Goal: Task Accomplishment & Management: Use online tool/utility

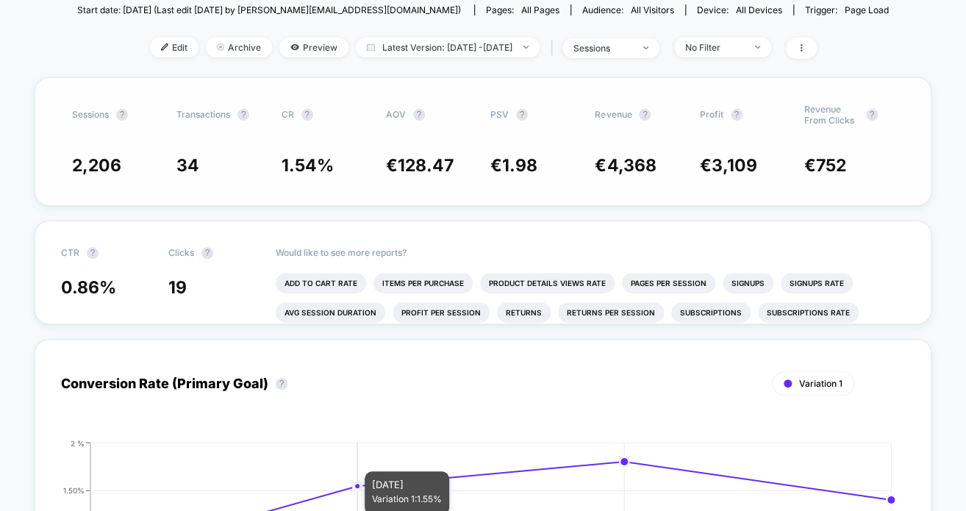
scroll to position [74, 0]
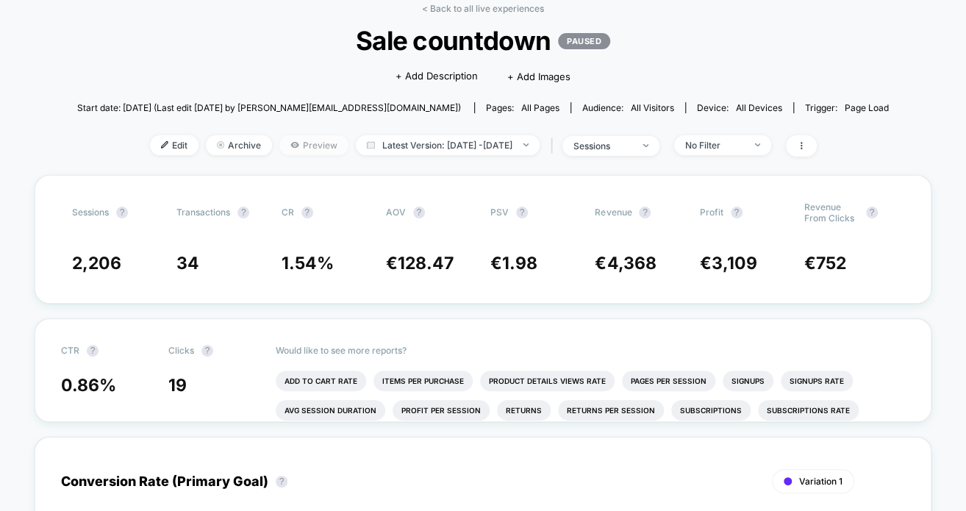
click at [287, 146] on span "Preview" at bounding box center [313, 145] width 69 height 20
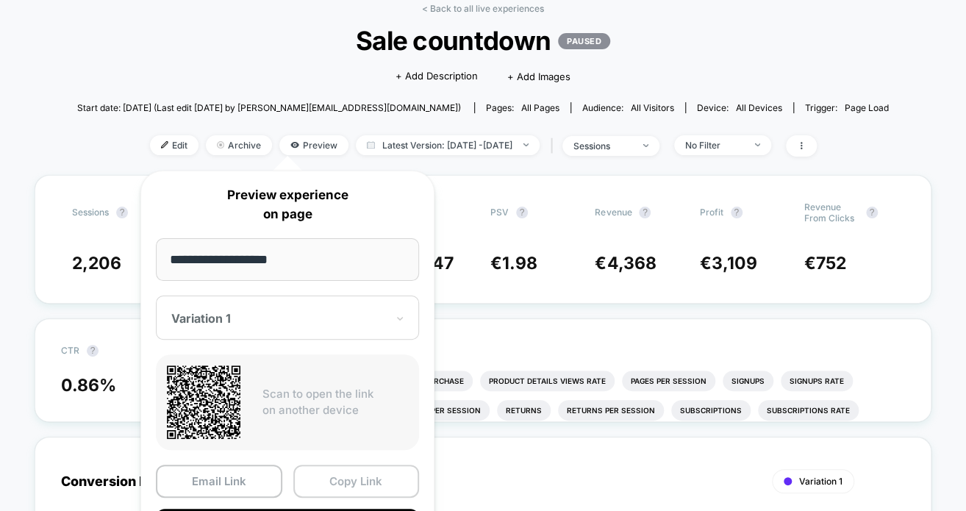
drag, startPoint x: 379, startPoint y: 480, endPoint x: 377, endPoint y: 464, distance: 16.3
click at [379, 479] on button "Copy Link" at bounding box center [356, 481] width 126 height 33
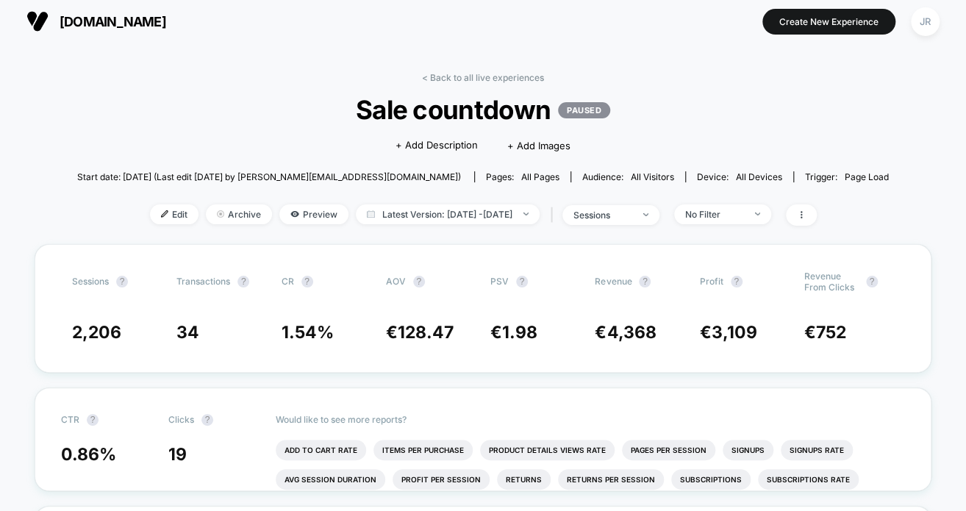
scroll to position [0, 0]
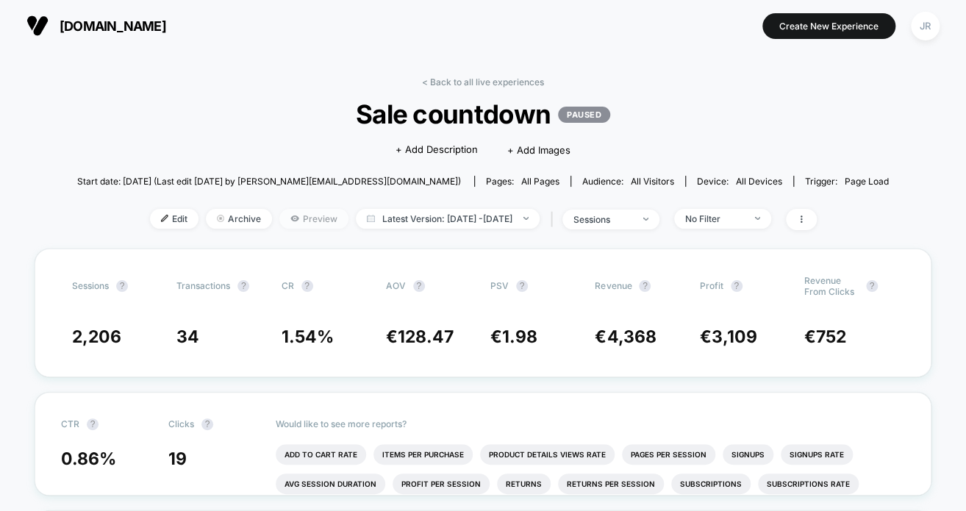
click at [299, 215] on span "Preview" at bounding box center [313, 219] width 69 height 20
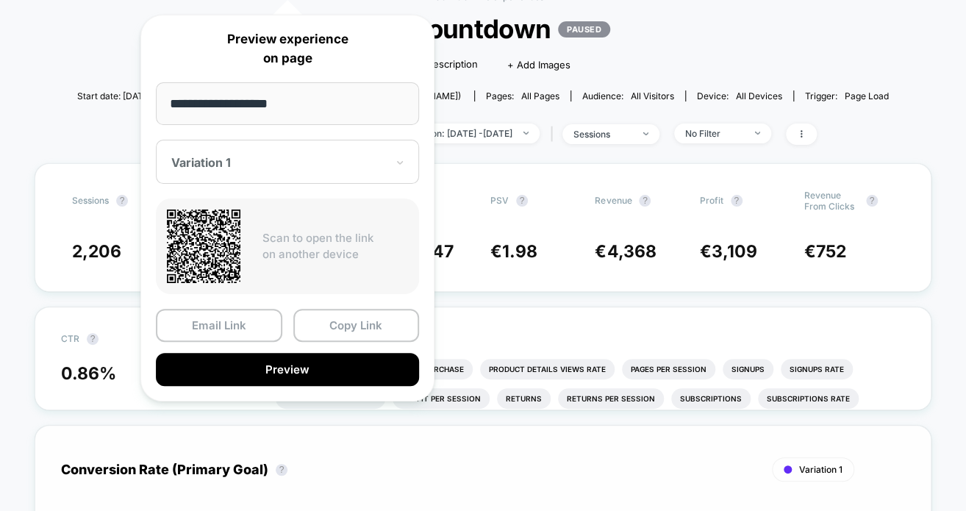
scroll to position [294, 0]
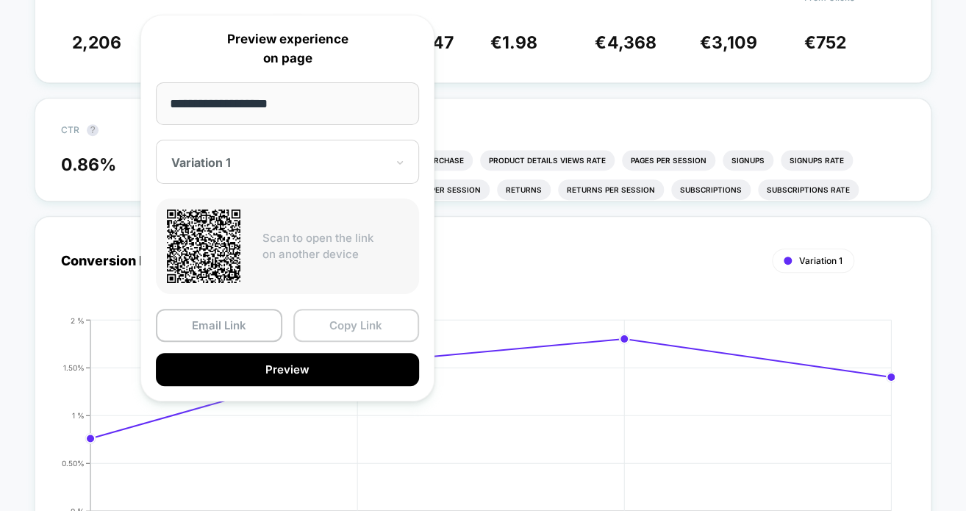
click at [396, 321] on button "Copy Link" at bounding box center [356, 325] width 126 height 33
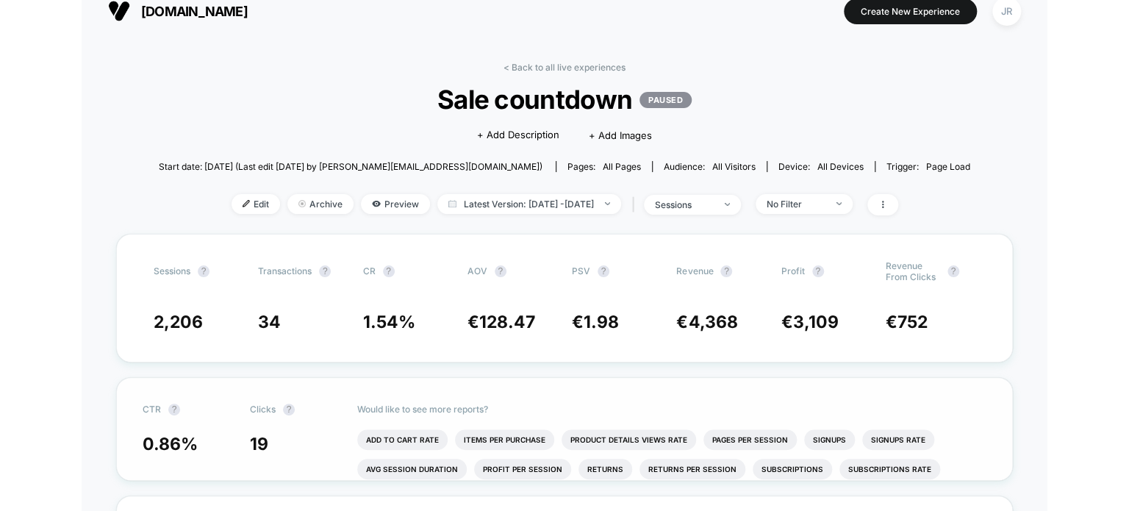
scroll to position [0, 0]
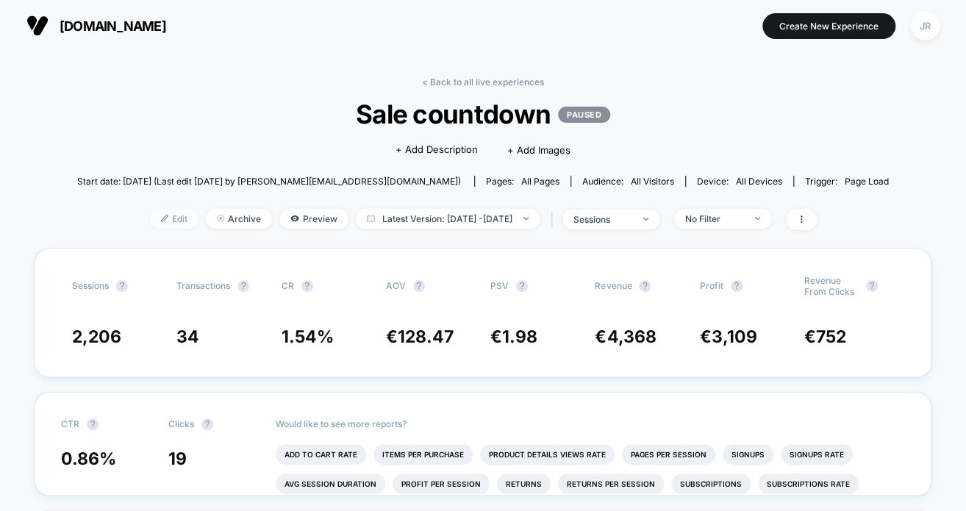
click at [156, 219] on span "Edit" at bounding box center [174, 219] width 49 height 20
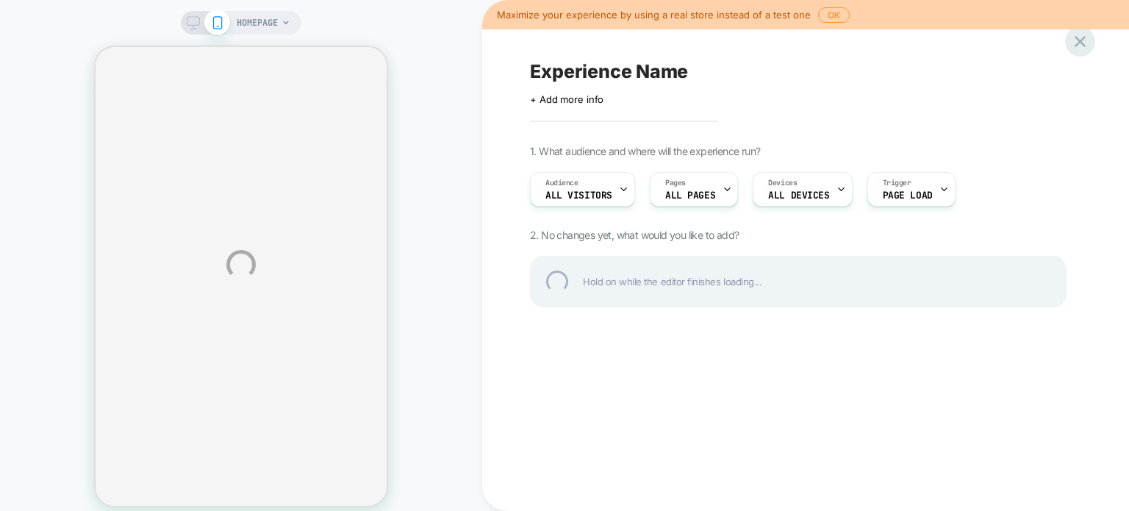
click at [1090, 42] on div at bounding box center [1080, 41] width 30 height 30
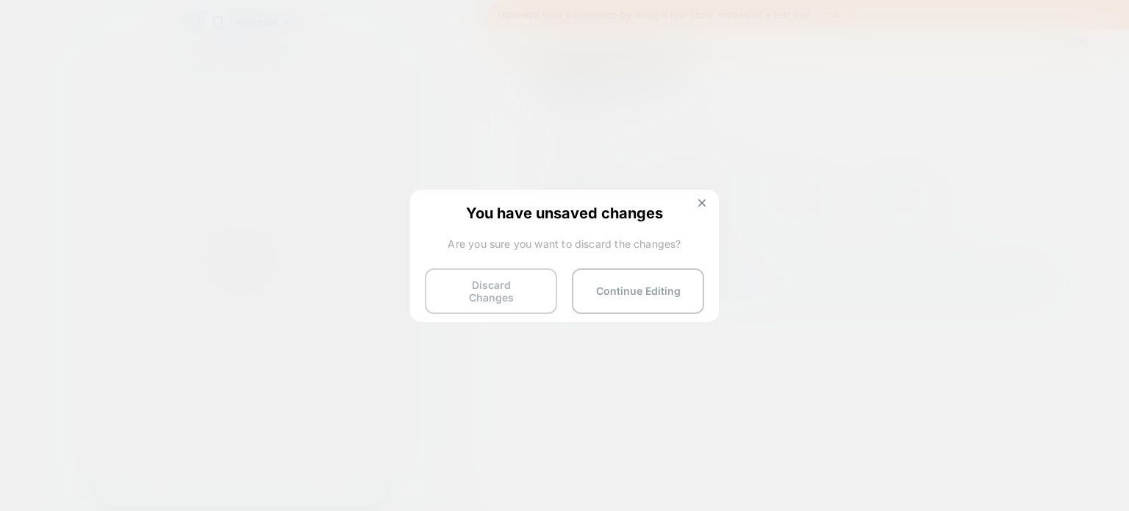
click at [506, 288] on button "Discard Changes" at bounding box center [491, 291] width 132 height 46
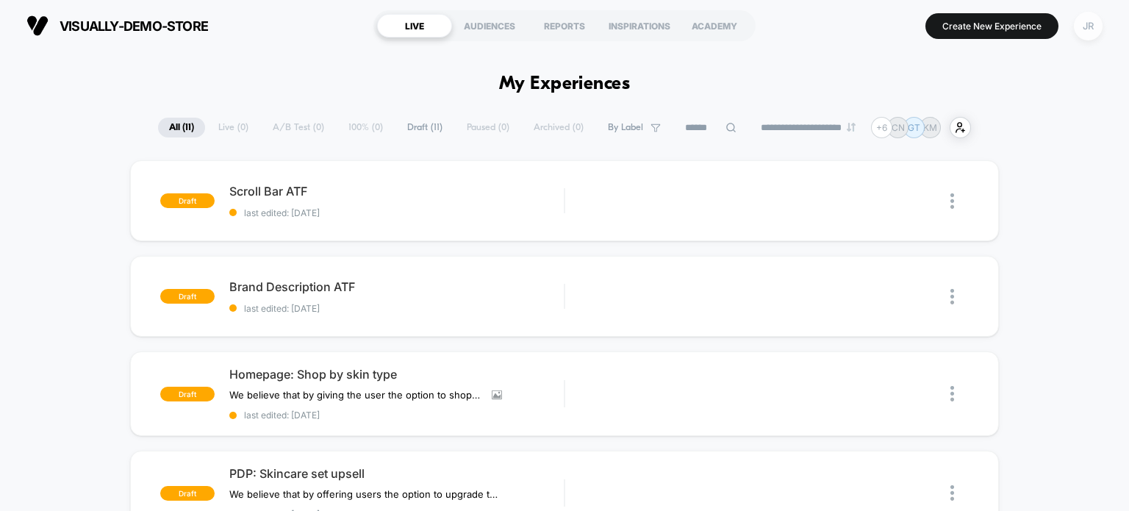
click at [1093, 25] on div "JR" at bounding box center [1088, 26] width 29 height 29
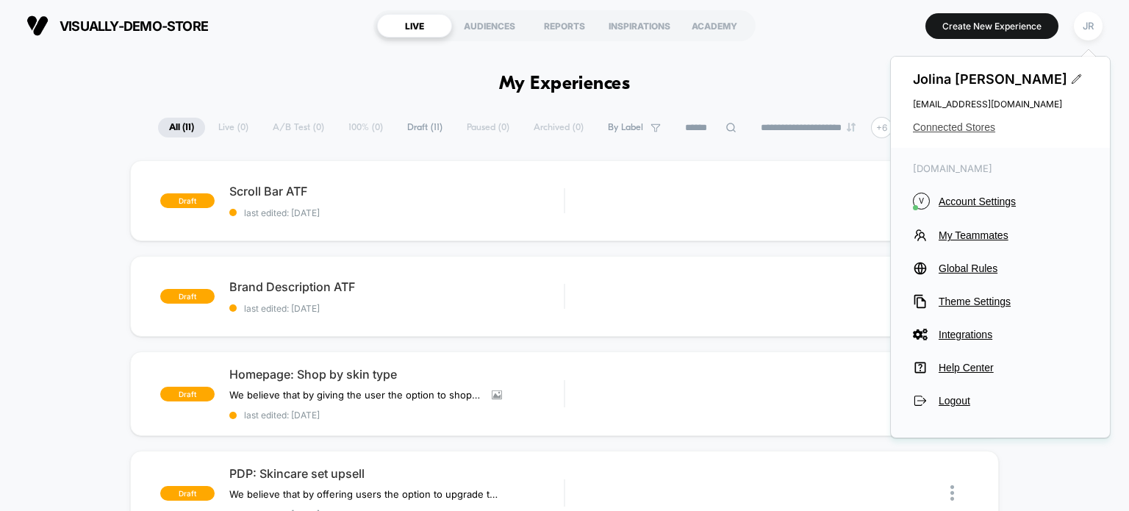
click at [965, 128] on span "Connected Stores" at bounding box center [1000, 127] width 175 height 12
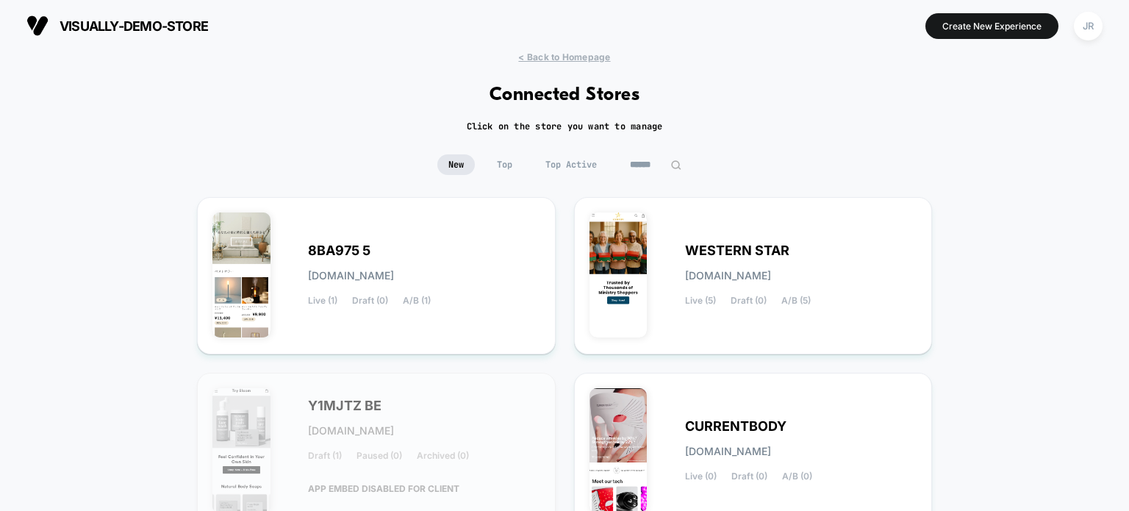
click at [654, 170] on input at bounding box center [656, 164] width 74 height 21
paste input "********"
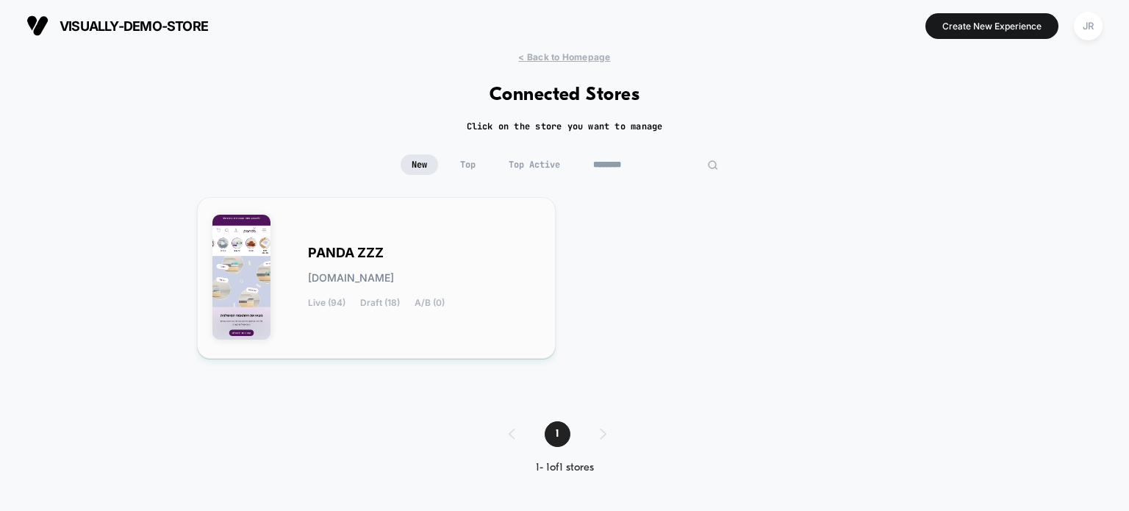
type input "********"
click at [510, 249] on div "PANDA ZZZ panda-zzz.myshopify.com Live (94) Draft (18) A/B (0)" at bounding box center [424, 278] width 232 height 60
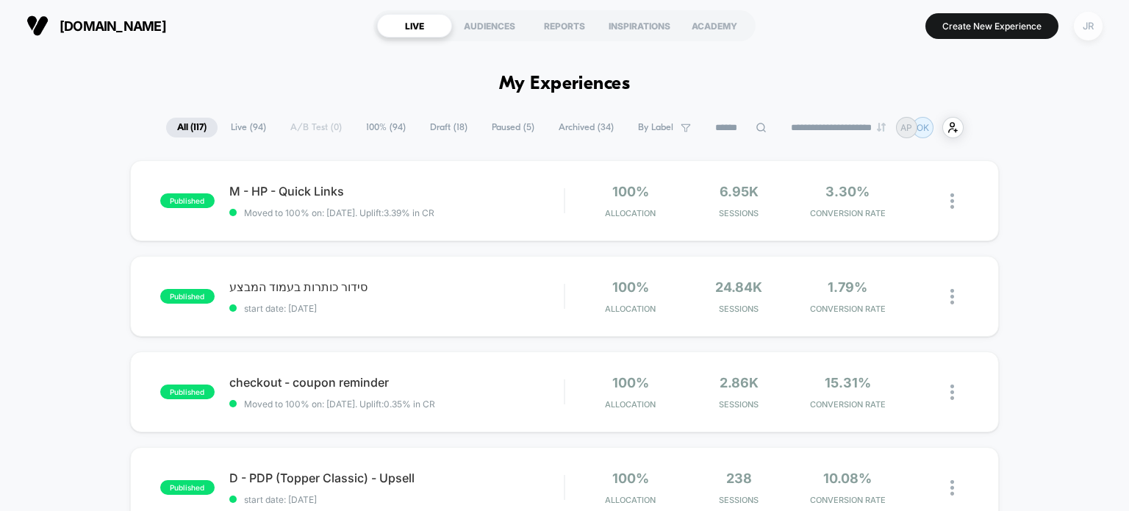
click at [1081, 29] on div "JR" at bounding box center [1088, 26] width 29 height 29
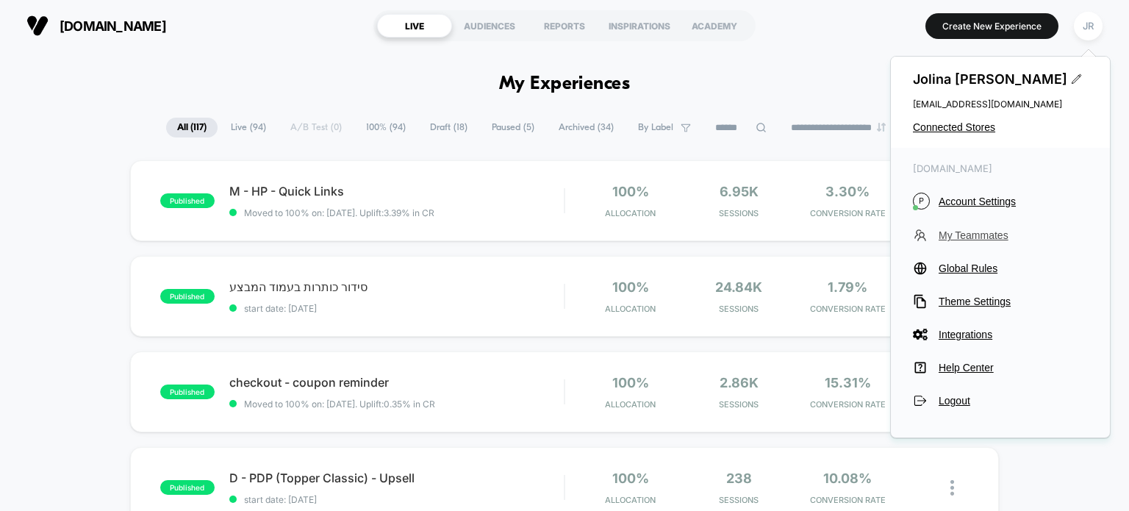
click at [992, 235] on span "My Teammates" at bounding box center [1013, 235] width 149 height 12
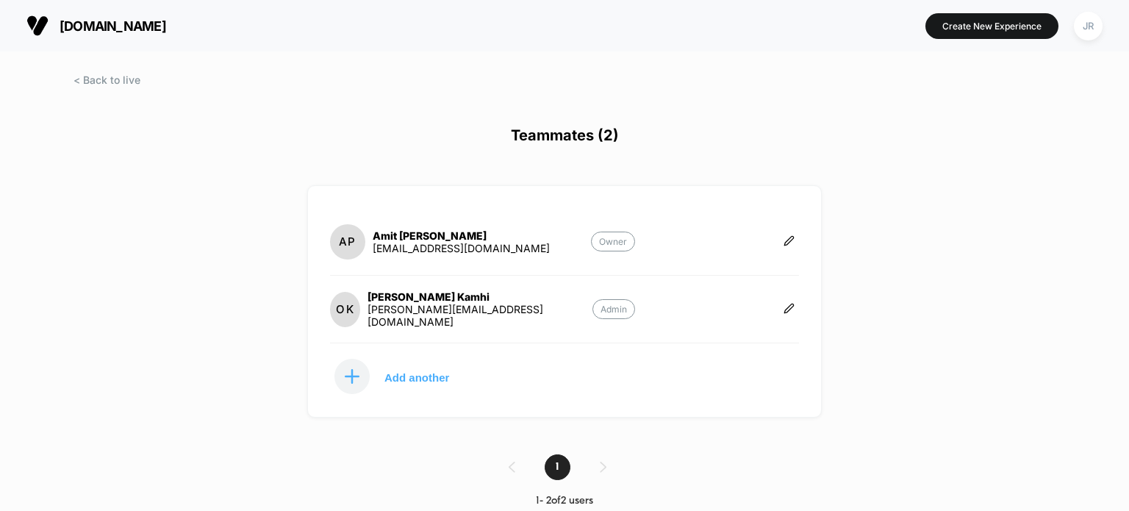
click at [124, 22] on span "pandazzz.co.il" at bounding box center [113, 25] width 107 height 15
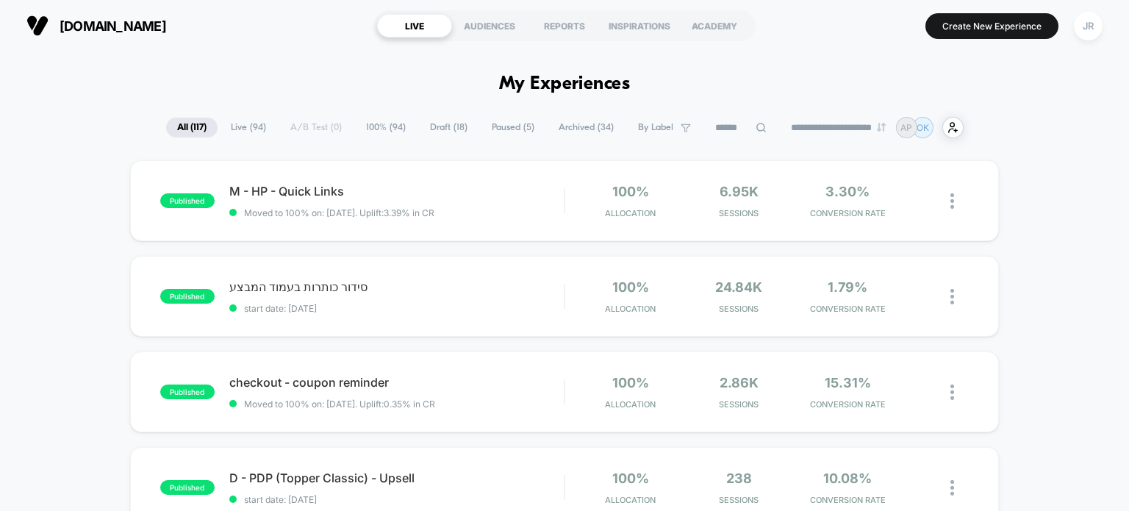
click at [445, 123] on span "Draft ( 18 )" at bounding box center [449, 128] width 60 height 20
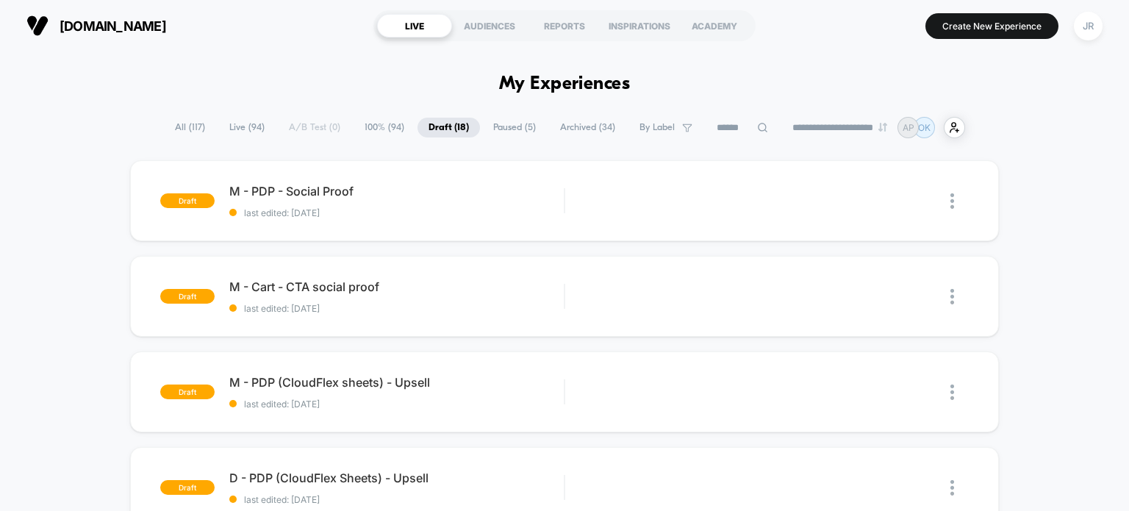
click at [723, 124] on input at bounding box center [743, 128] width 74 height 18
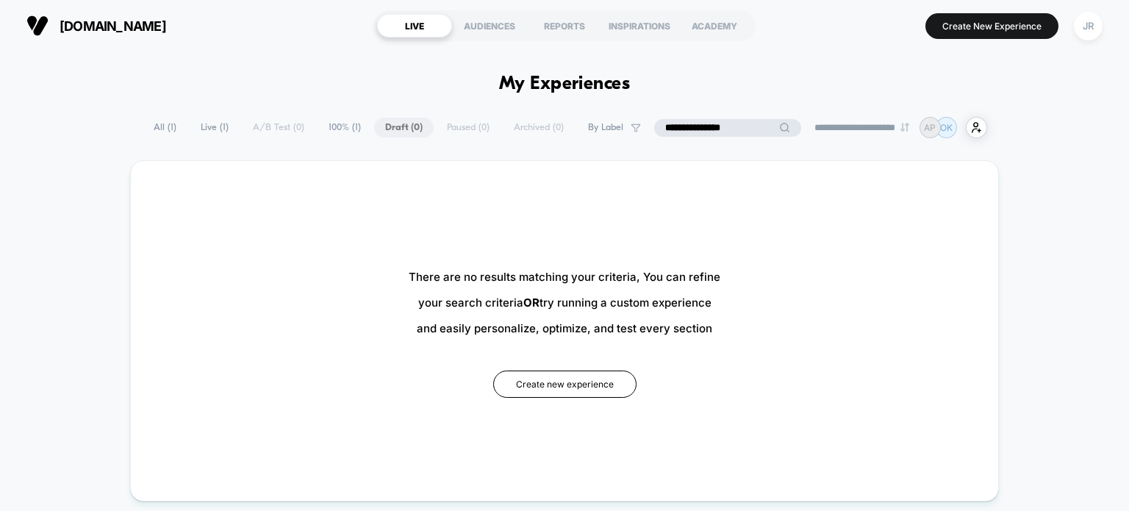
click at [691, 124] on input "**********" at bounding box center [727, 128] width 147 height 18
type input "**********"
click at [226, 123] on span "Live ( 1 )" at bounding box center [251, 128] width 50 height 20
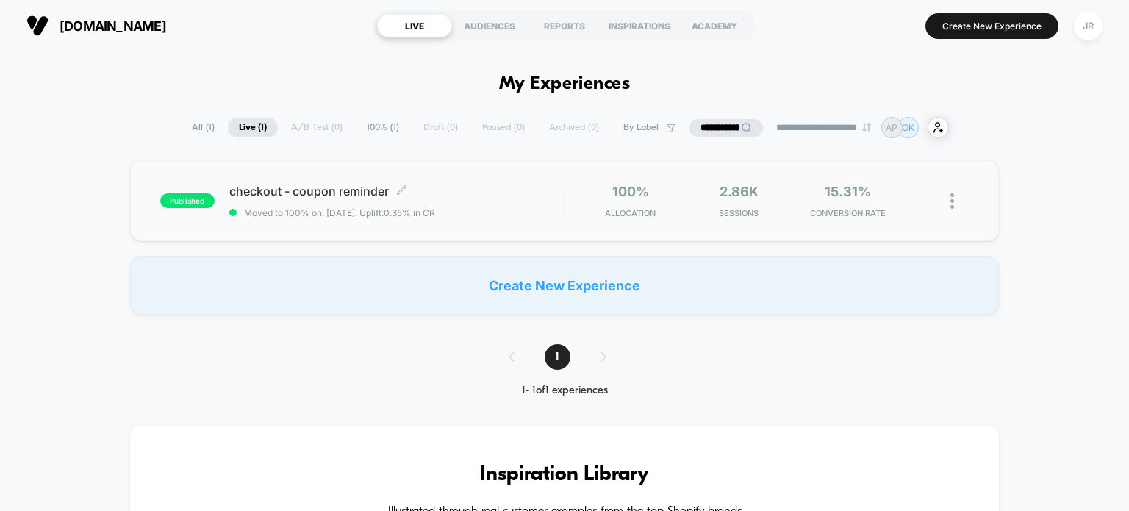
click at [509, 199] on div "checkout - coupon reminder Click to edit experience details Click to edit exper…" at bounding box center [396, 201] width 335 height 35
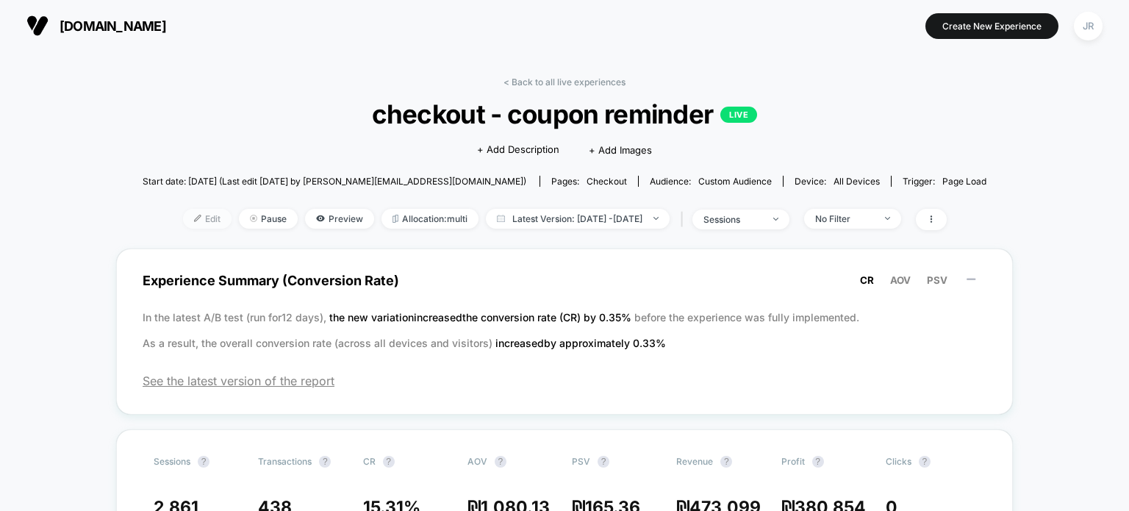
click at [183, 220] on span "Edit" at bounding box center [207, 219] width 49 height 20
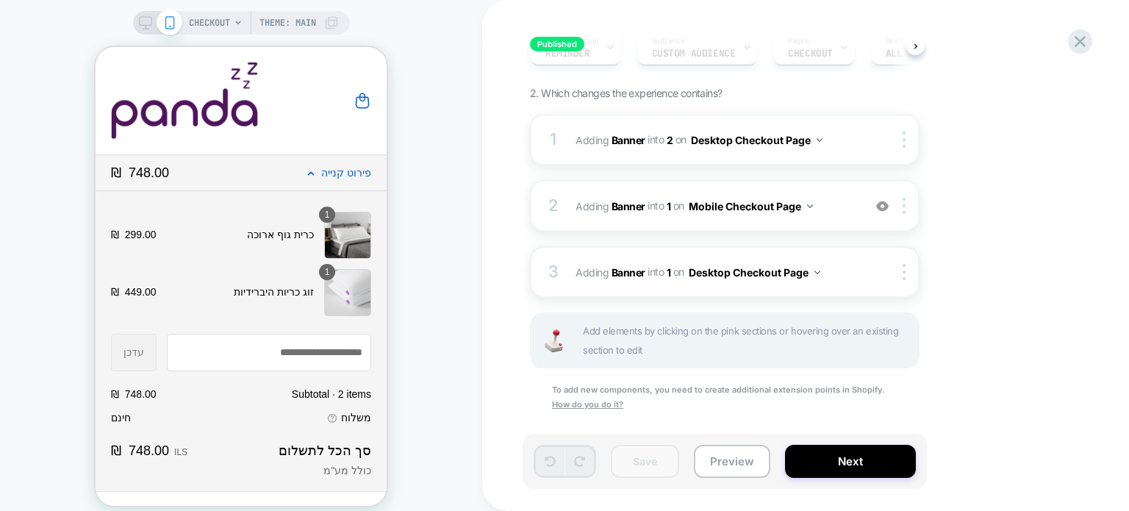
scroll to position [230, 0]
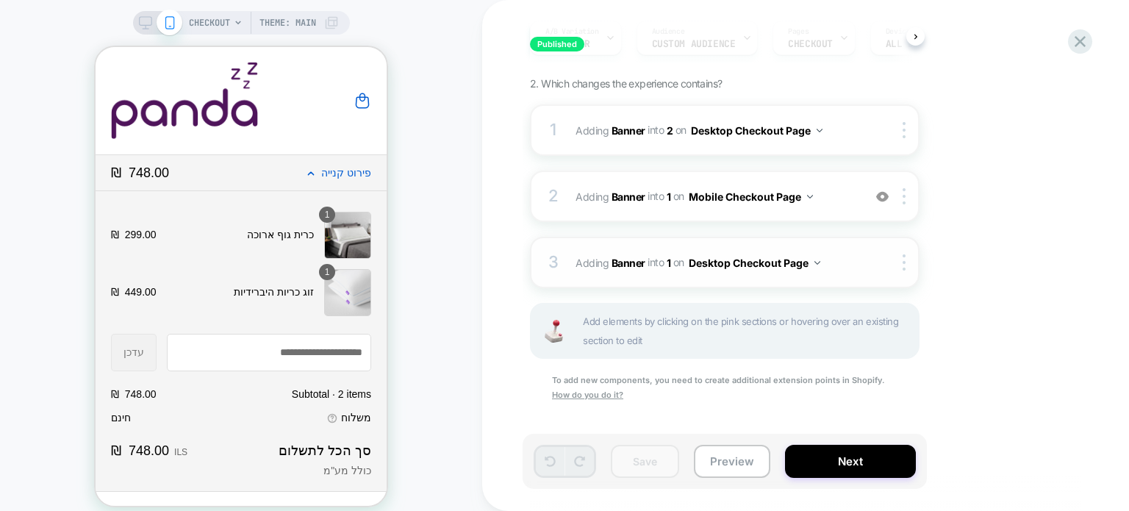
click at [841, 264] on span "#_loomi_addon_1747901180088 Adding Banner INTO 1 1 on Desktop Checkout Page" at bounding box center [716, 262] width 280 height 21
click at [841, 260] on span "#_loomi_addon_1747901180088 Adding Banner INTO 1 1 on Desktop Checkout Page" at bounding box center [716, 262] width 280 height 21
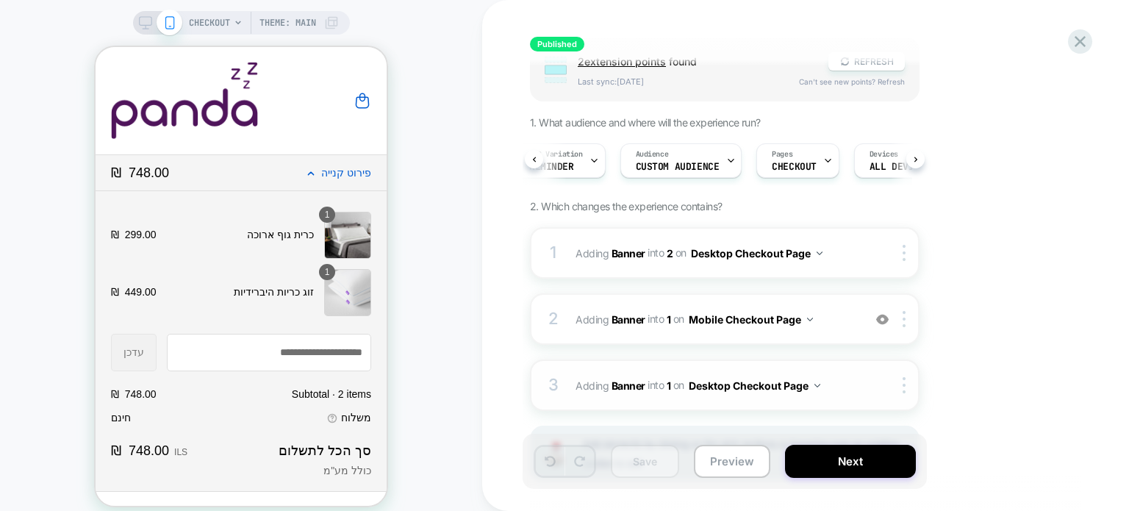
scroll to position [83, 0]
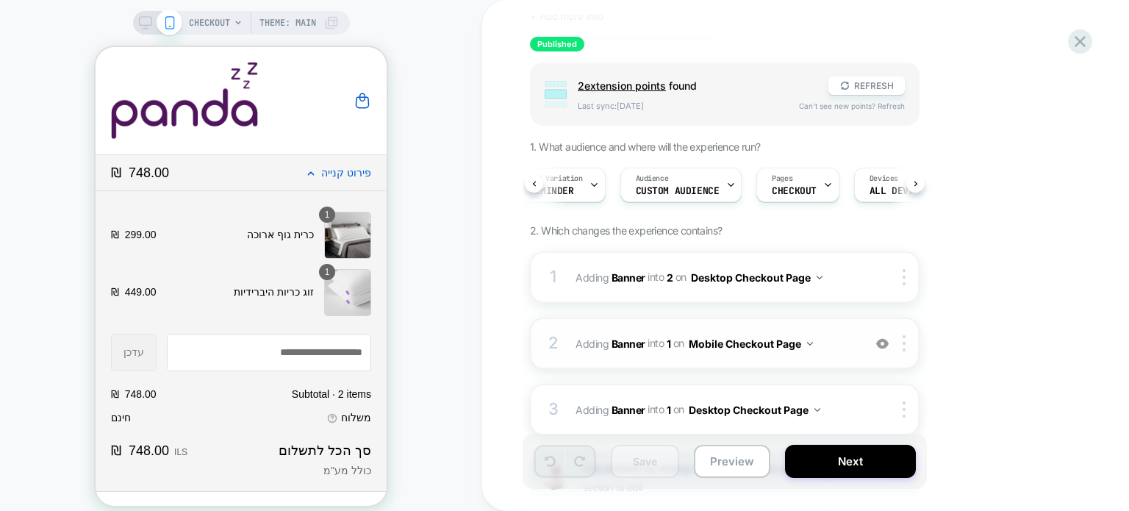
click at [841, 341] on span "#_loomi_addon_1747901116824 Adding Banner INTO 1 1 on Mobile Checkout Page" at bounding box center [716, 343] width 280 height 21
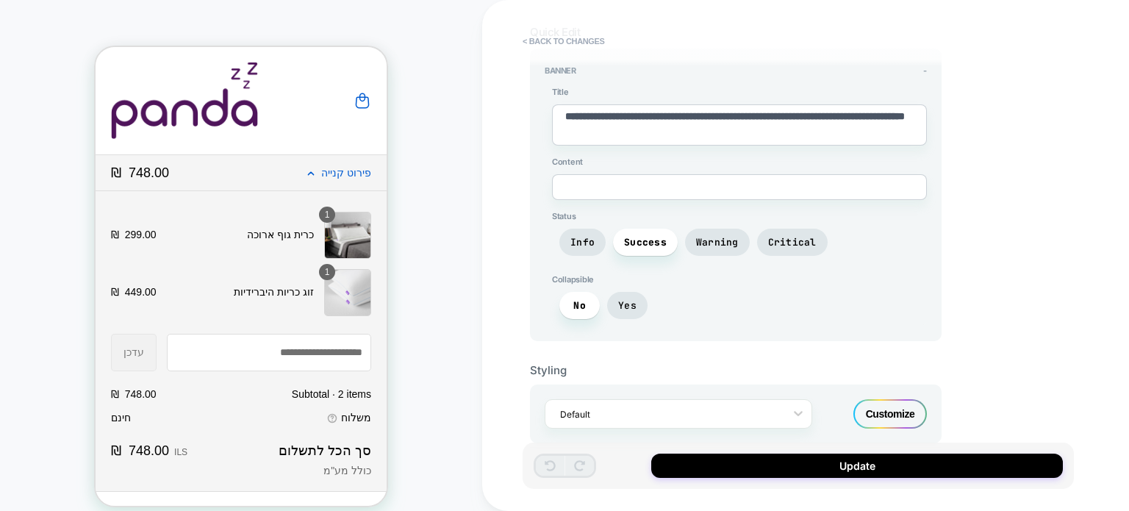
scroll to position [97, 0]
click at [723, 239] on span "Warning" at bounding box center [717, 241] width 43 height 12
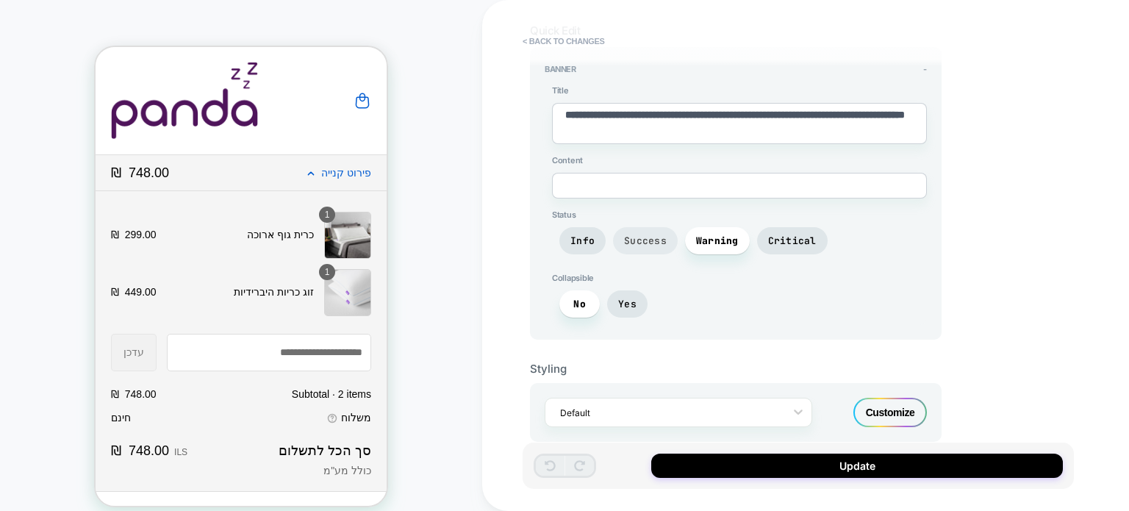
click at [657, 237] on span "Success" at bounding box center [645, 241] width 43 height 12
click at [792, 240] on span "Critical" at bounding box center [792, 241] width 49 height 12
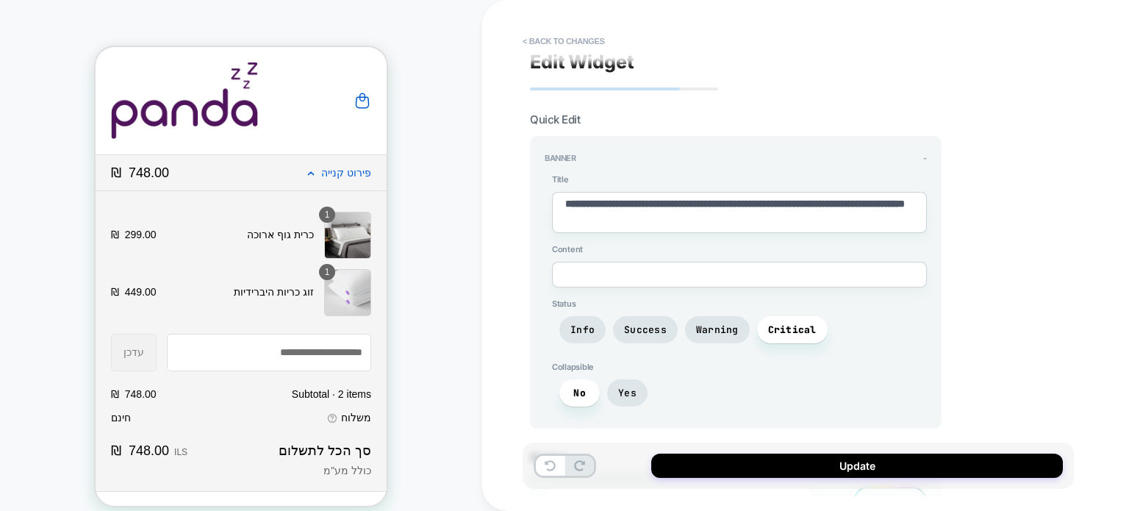
scroll to position [0, 0]
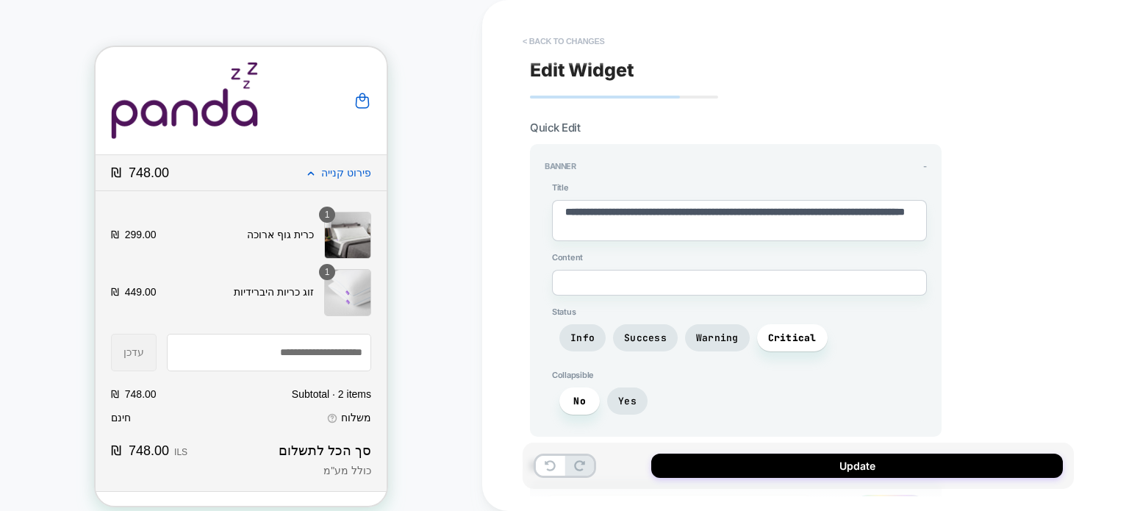
click at [544, 38] on button "< Back to changes" at bounding box center [563, 41] width 97 height 24
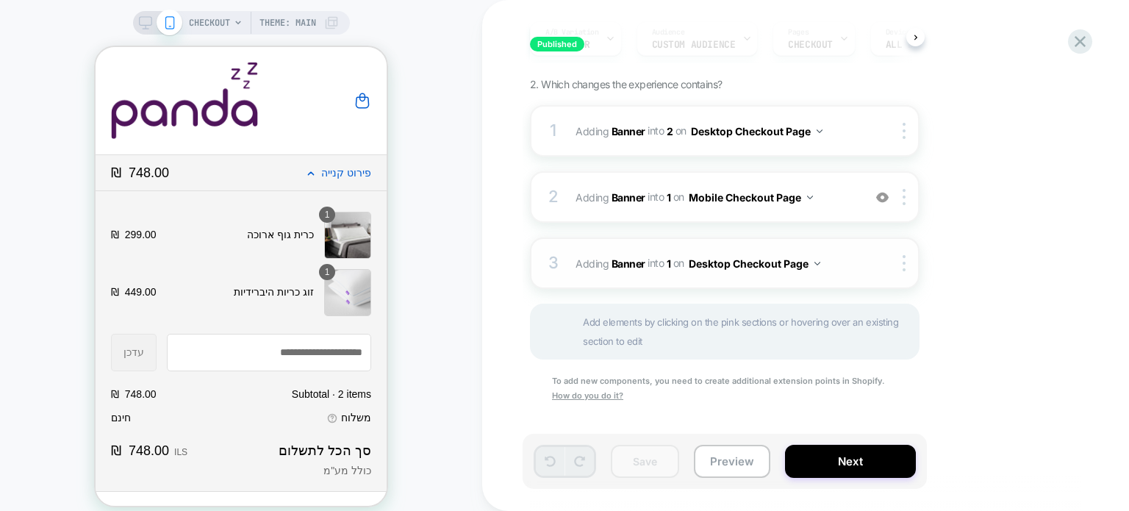
scroll to position [230, 0]
click at [834, 258] on span "#_loomi_addon_1747901180088 Adding Banner INTO 1 1 on Desktop Checkout Page" at bounding box center [716, 262] width 280 height 21
click at [851, 262] on span "#_loomi_addon_1747901180088 Adding Banner INTO 1 1 on Desktop Checkout Page" at bounding box center [716, 262] width 280 height 21
click at [838, 129] on span "#_loomi_addon_1738770652932 Adding Banner INTO 2 2 on Desktop Checkout Page" at bounding box center [716, 130] width 280 height 21
click at [169, 20] on icon at bounding box center [169, 22] width 13 height 13
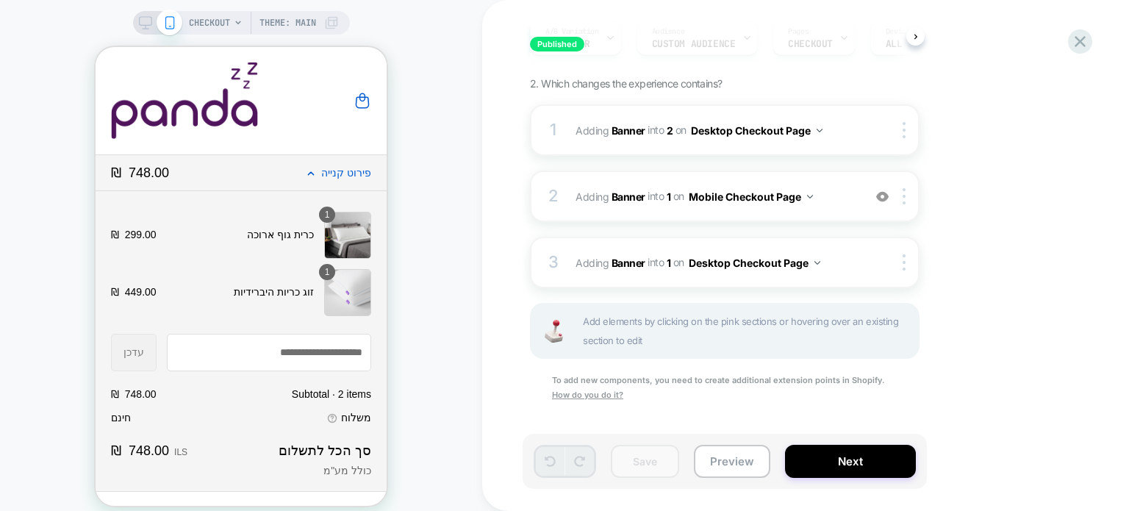
click at [147, 21] on icon at bounding box center [145, 22] width 13 height 13
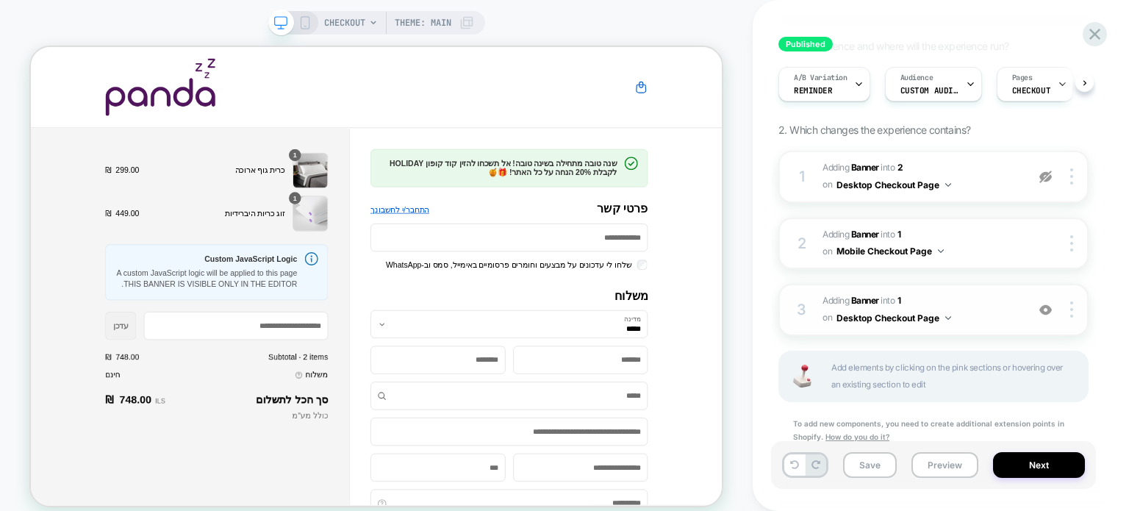
scroll to position [221, 0]
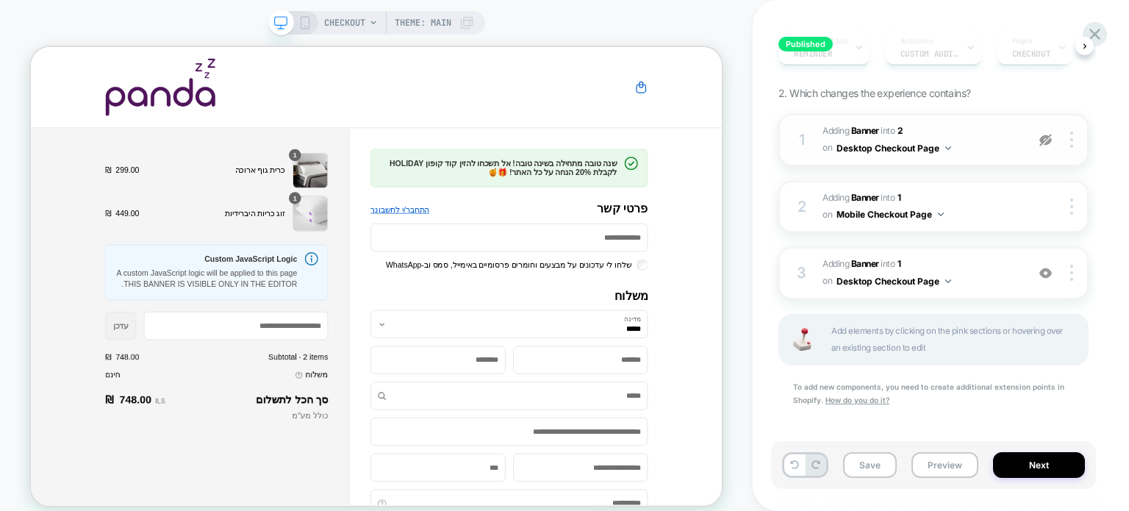
click at [979, 149] on span "#_loomi_addon_1738770652932 Adding Banner INTO 2 2 on Desktop Checkout Page" at bounding box center [921, 140] width 196 height 35
click at [1046, 140] on img at bounding box center [1046, 140] width 12 height 12
click at [985, 146] on span "#_loomi_addon_1738770652932 Adding Banner INTO 2 2 on Desktop Checkout Page" at bounding box center [921, 140] width 196 height 35
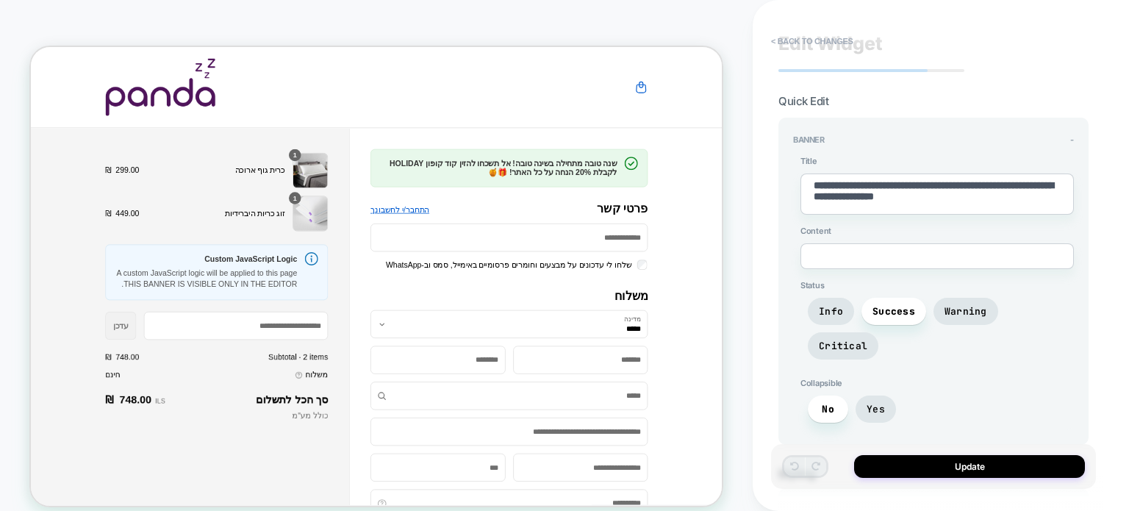
scroll to position [97, 0]
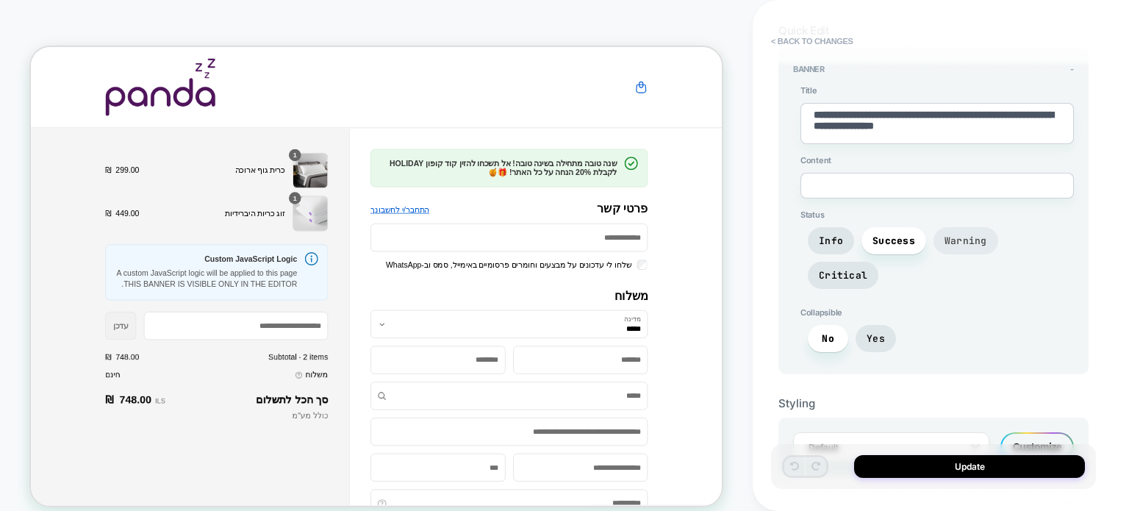
click at [963, 229] on span "Warning" at bounding box center [966, 240] width 65 height 27
click at [838, 235] on span "Info" at bounding box center [831, 241] width 24 height 12
click at [883, 332] on span "Yes" at bounding box center [876, 338] width 18 height 12
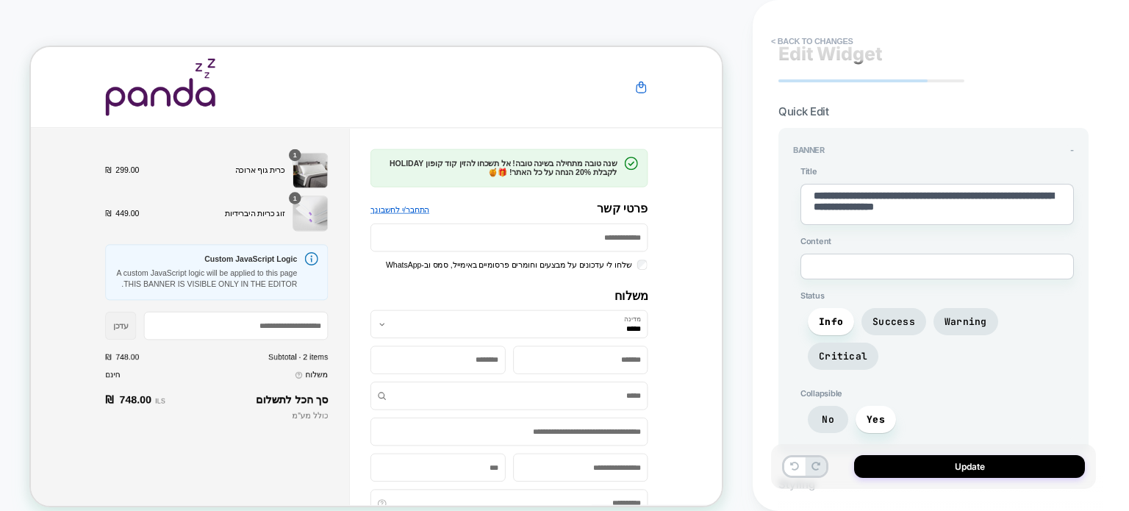
scroll to position [0, 0]
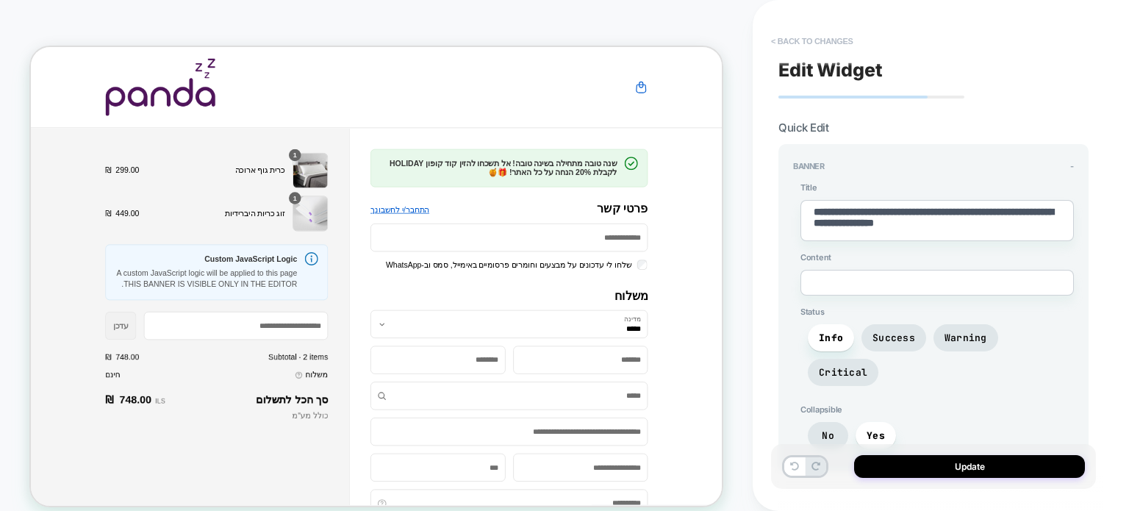
click at [772, 39] on button "< Back to changes" at bounding box center [812, 41] width 97 height 24
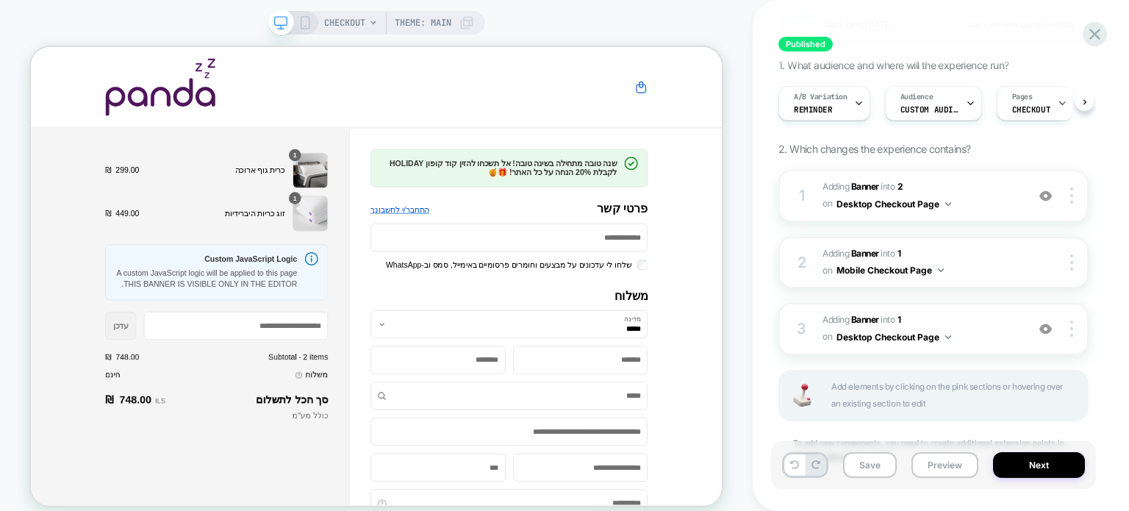
scroll to position [221, 0]
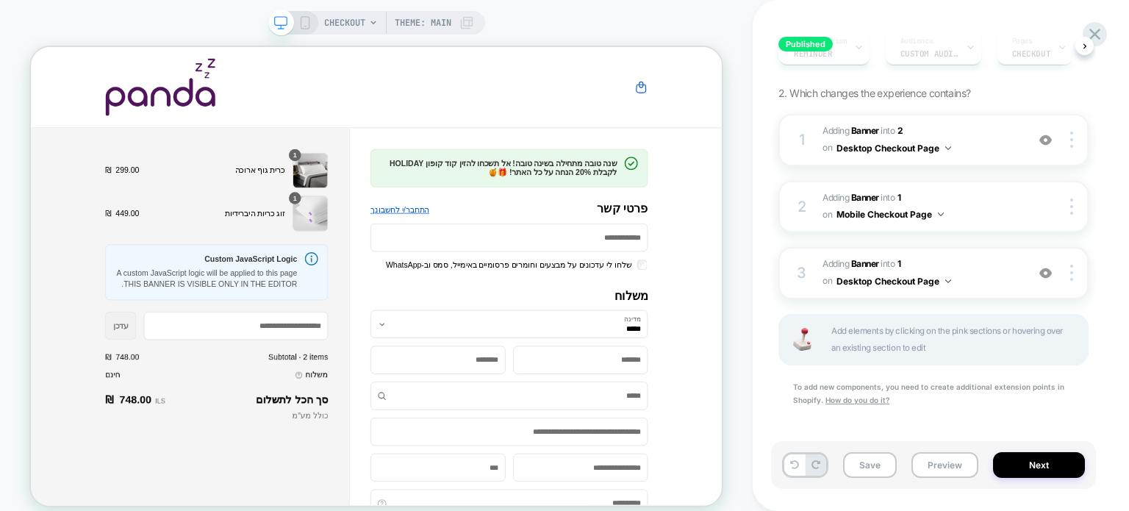
click at [987, 267] on span "#_loomi_addon_1747901180088 Adding Banner INTO 1 1 on Desktop Checkout Page" at bounding box center [921, 273] width 196 height 35
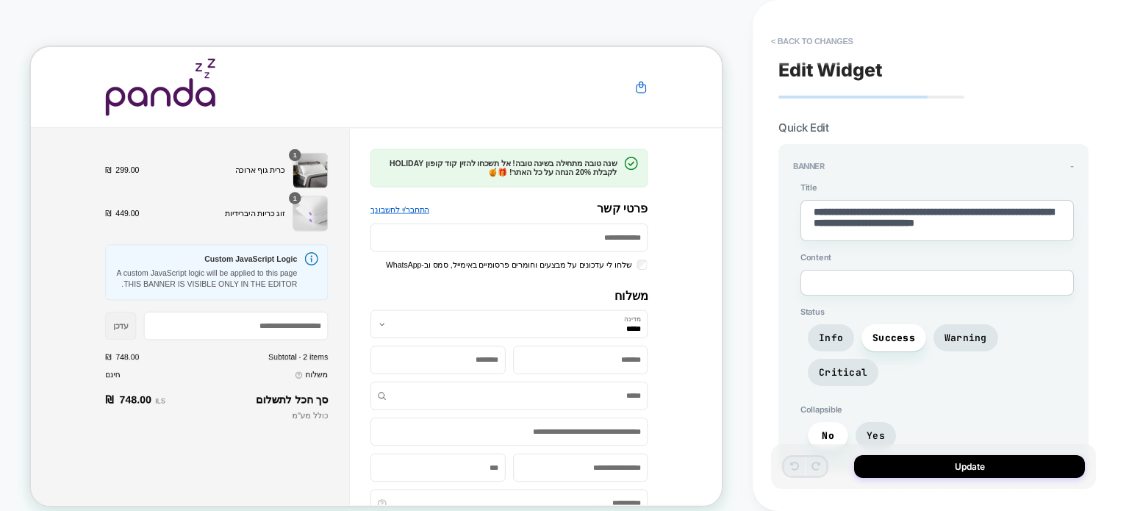
click at [1035, 227] on textarea "**********" at bounding box center [938, 220] width 274 height 41
type textarea "*"
type textarea "**********"
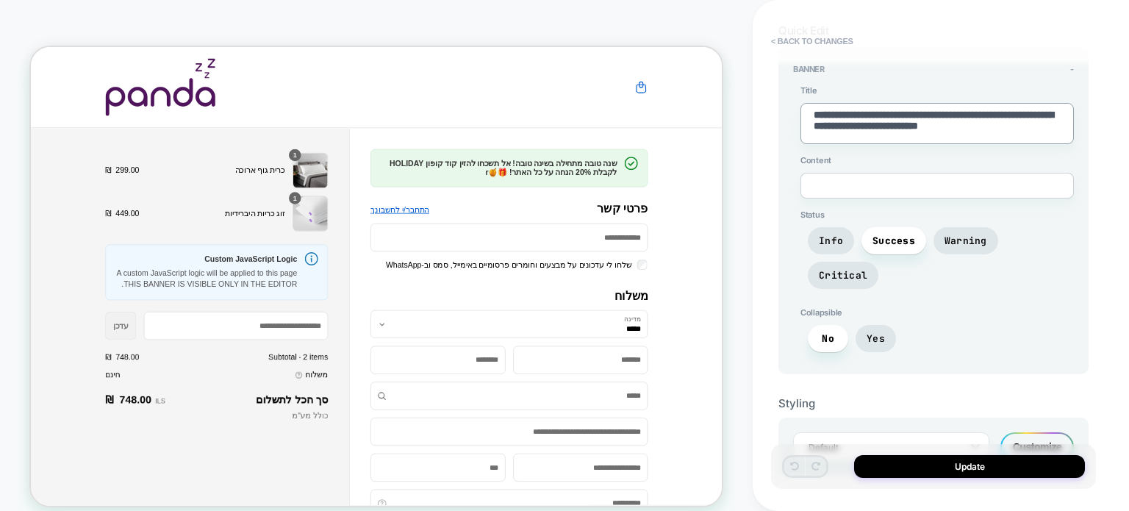
scroll to position [97, 0]
type textarea "*"
type textarea "**********"
click at [893, 186] on textarea at bounding box center [938, 186] width 274 height 26
type textarea "*"
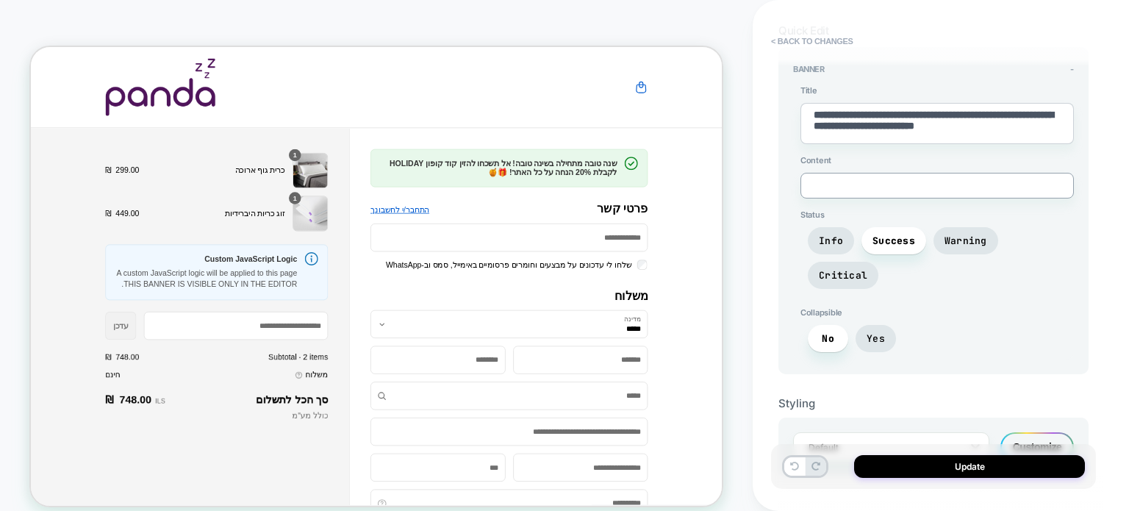
type textarea "*"
type textarea "**"
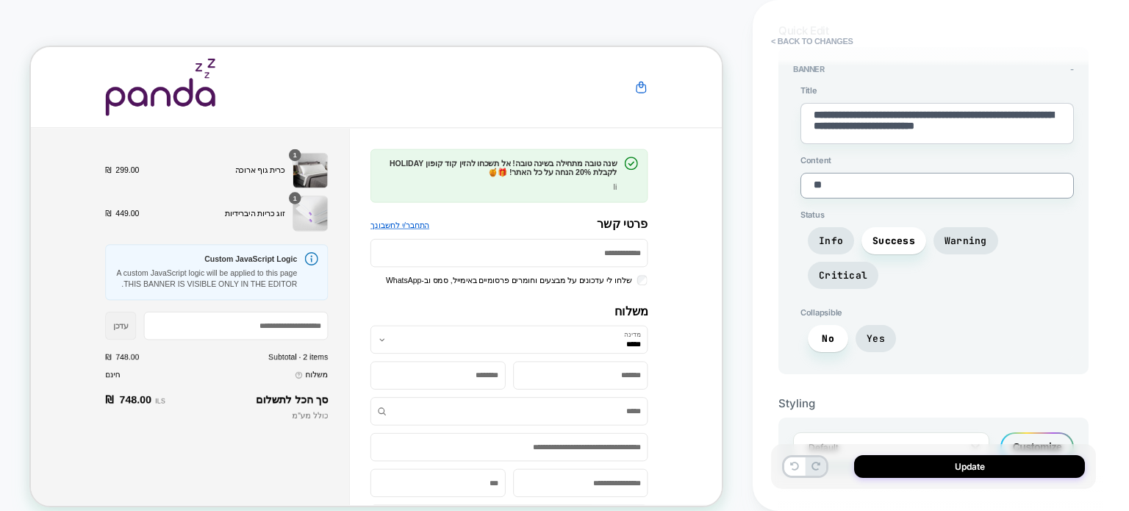
type textarea "*"
type textarea "***"
type textarea "*"
type textarea "****"
type textarea "*"
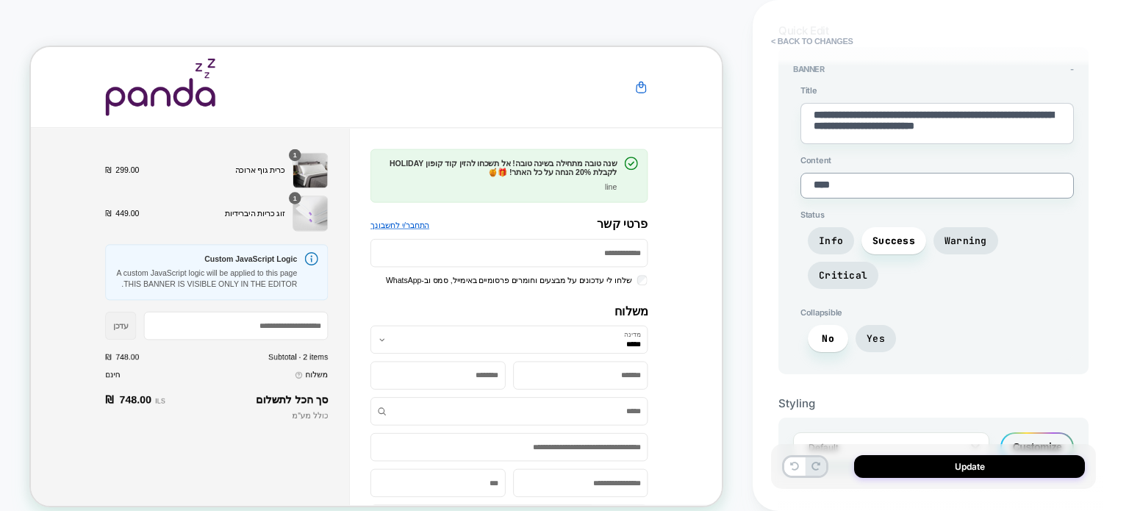
type textarea "***"
type textarea "*"
type textarea "**"
type textarea "*"
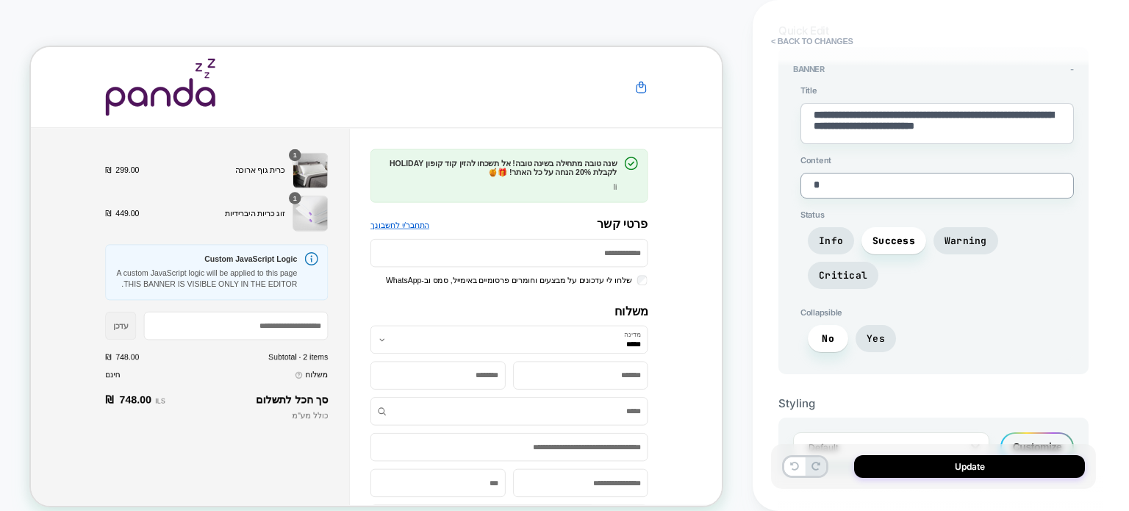
type textarea "*"
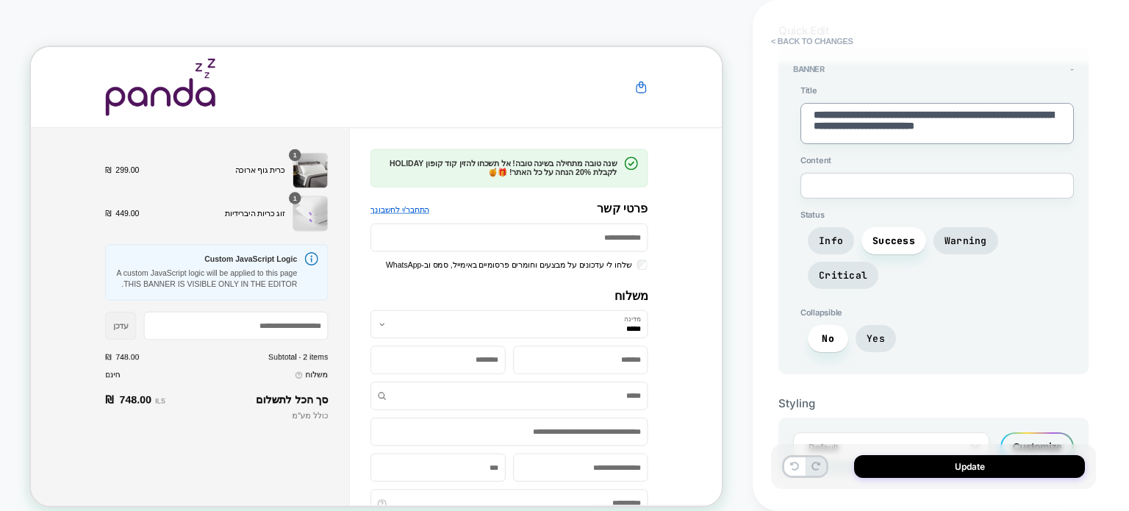
click at [1056, 128] on textarea "**********" at bounding box center [938, 123] width 274 height 41
type textarea "*"
type textarea "**********"
type textarea "*"
type textarea "**********"
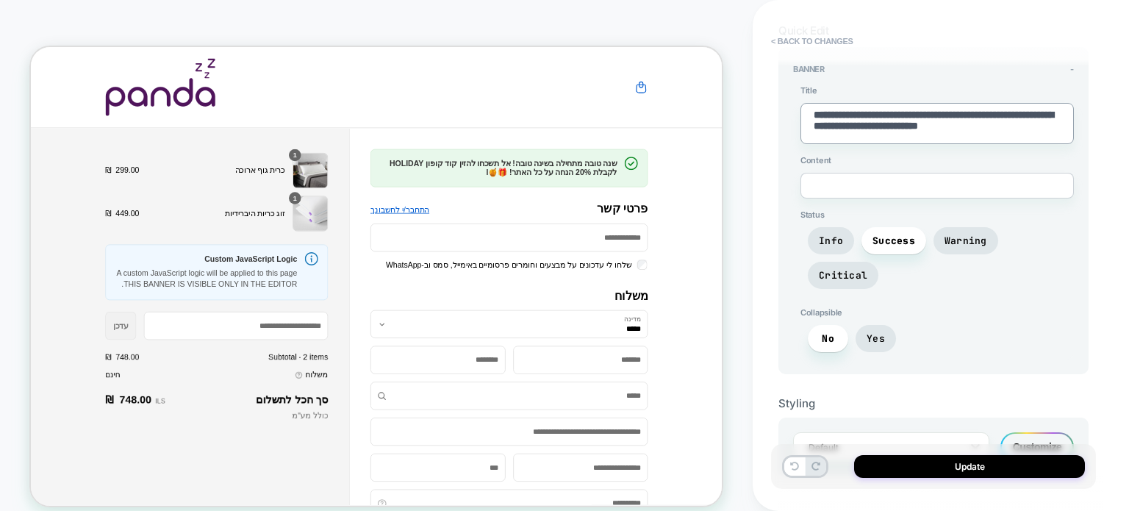
type textarea "*"
type textarea "**********"
click at [834, 325] on span "No" at bounding box center [828, 338] width 40 height 27
click at [885, 239] on span "Success" at bounding box center [894, 241] width 43 height 12
click at [868, 269] on span "Critical" at bounding box center [843, 275] width 49 height 12
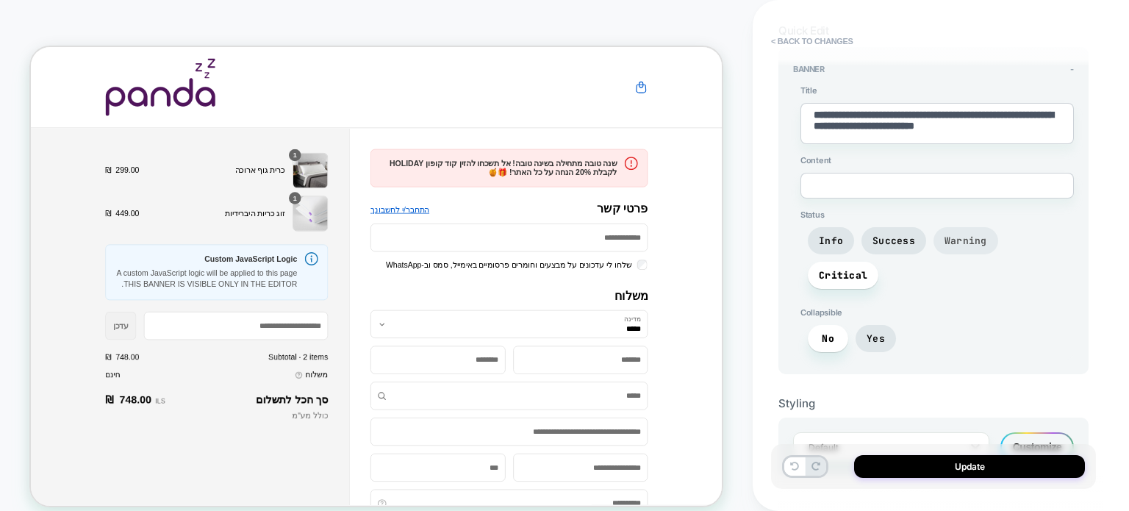
click at [962, 235] on span "Warning" at bounding box center [966, 241] width 43 height 12
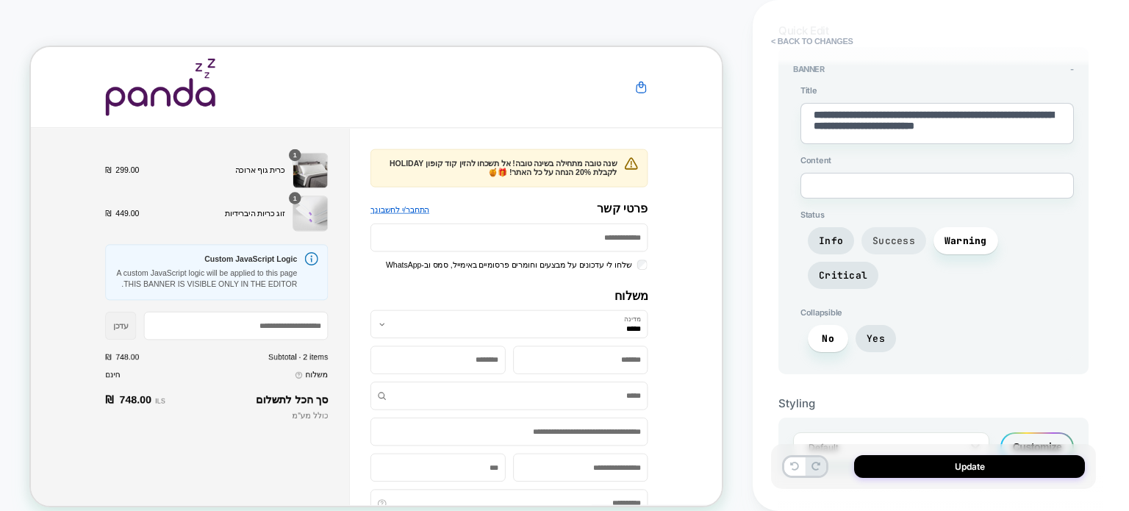
click at [906, 235] on span "Success" at bounding box center [894, 241] width 43 height 12
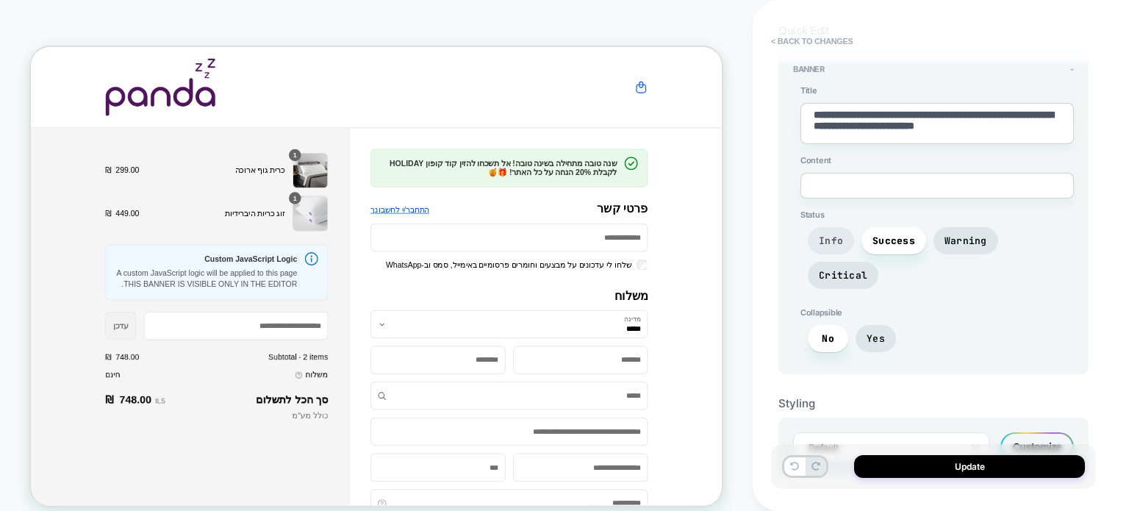
click at [842, 235] on span "Info" at bounding box center [831, 241] width 24 height 12
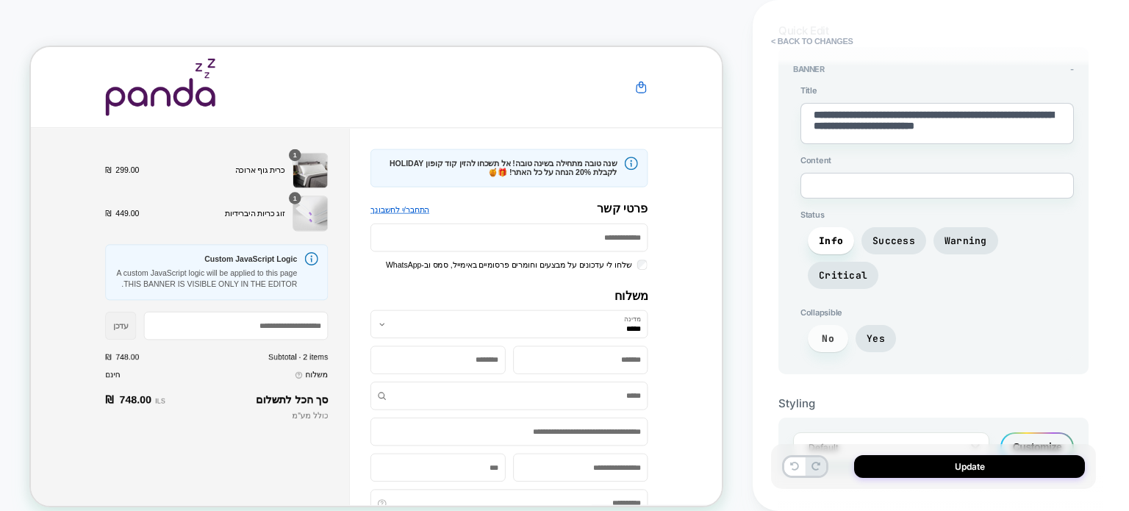
click at [823, 332] on span "No" at bounding box center [828, 338] width 12 height 12
click at [1032, 129] on textarea "**********" at bounding box center [938, 123] width 274 height 41
drag, startPoint x: 1029, startPoint y: 129, endPoint x: 812, endPoint y: 135, distance: 217.7
click at [812, 135] on textarea "**********" at bounding box center [938, 123] width 274 height 41
type textarea "*"
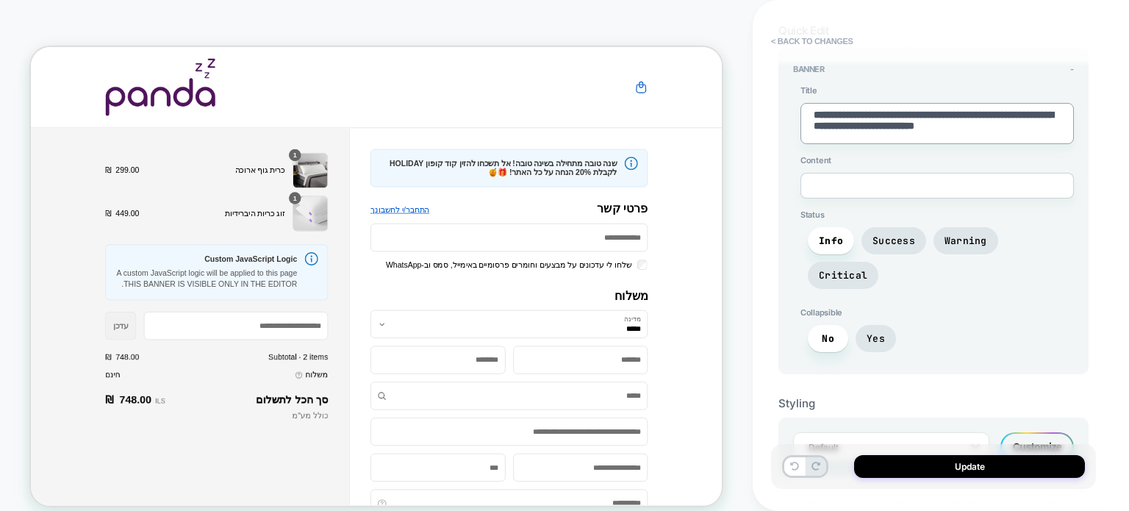
type textarea "**********"
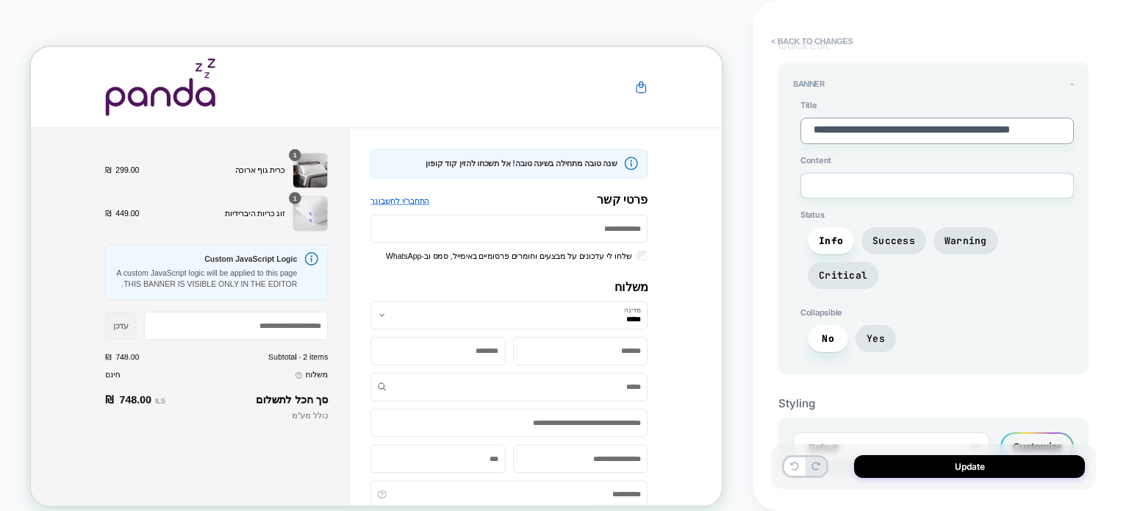
type textarea "*"
type textarea "**********"
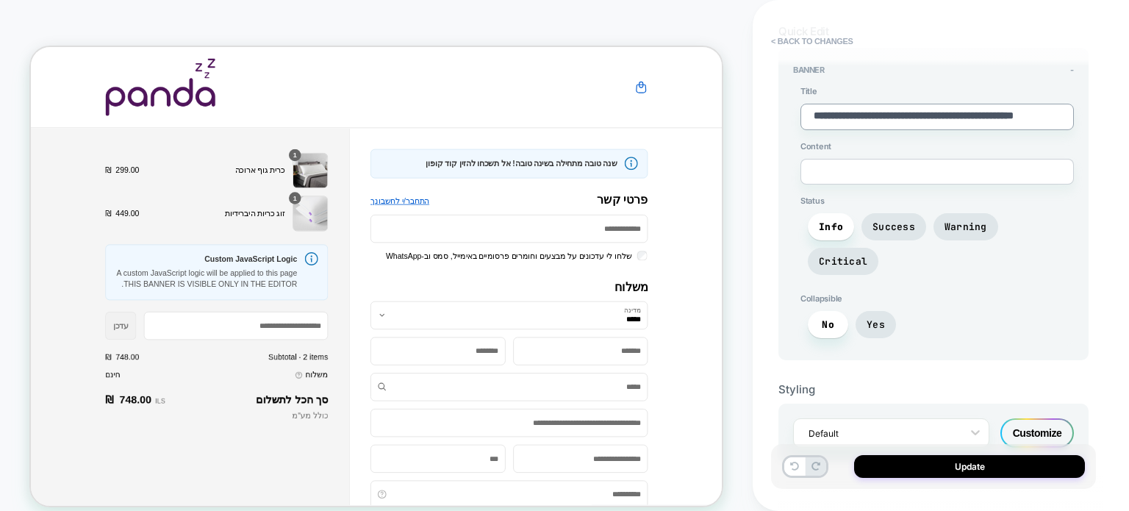
type textarea "*"
type textarea "**********"
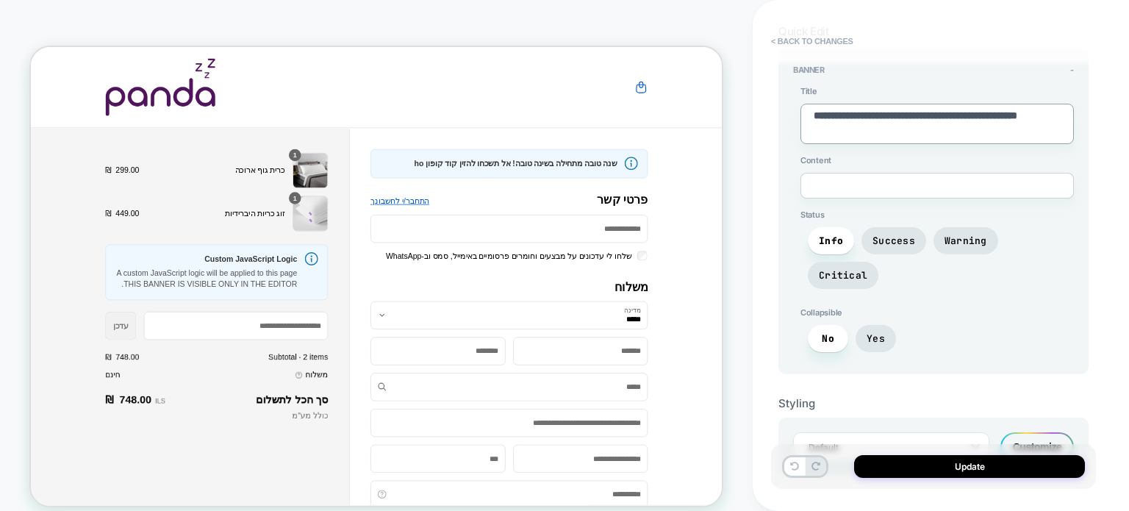
type textarea "*"
type textarea "**********"
type textarea "*"
type textarea "**********"
type textarea "*"
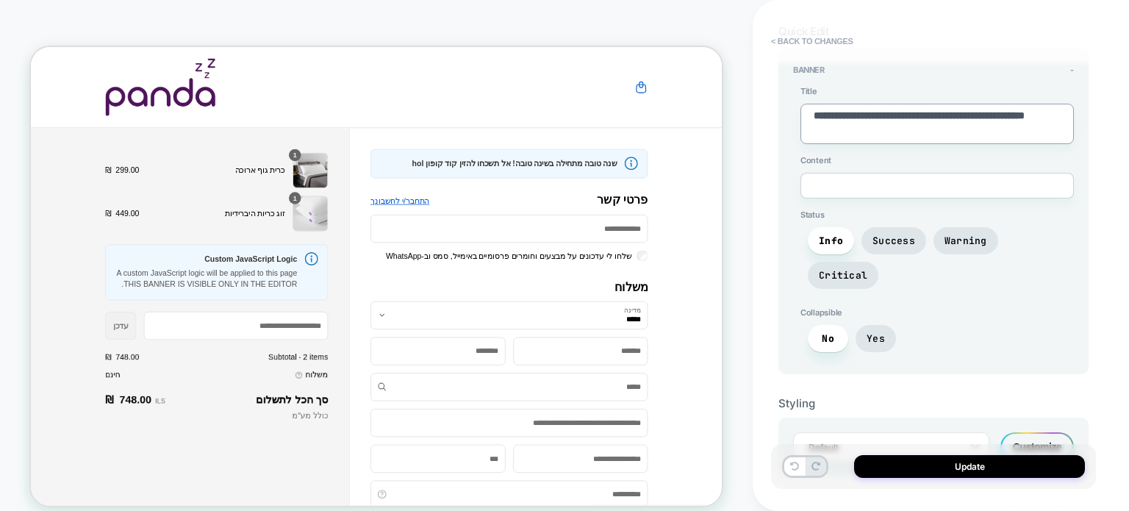
type textarea "**********"
type textarea "*"
type textarea "**********"
type textarea "*"
type textarea "**********"
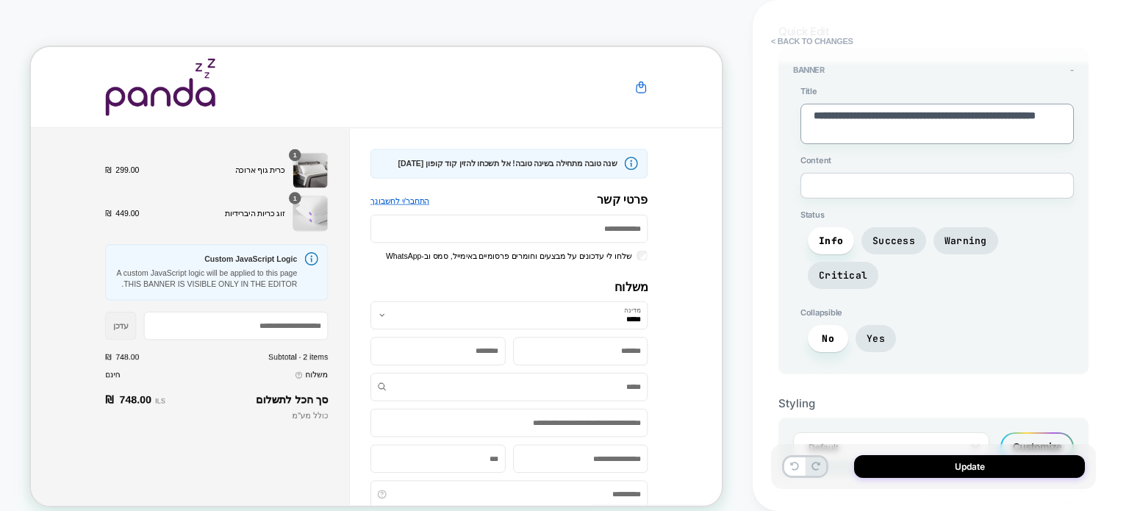
type textarea "*"
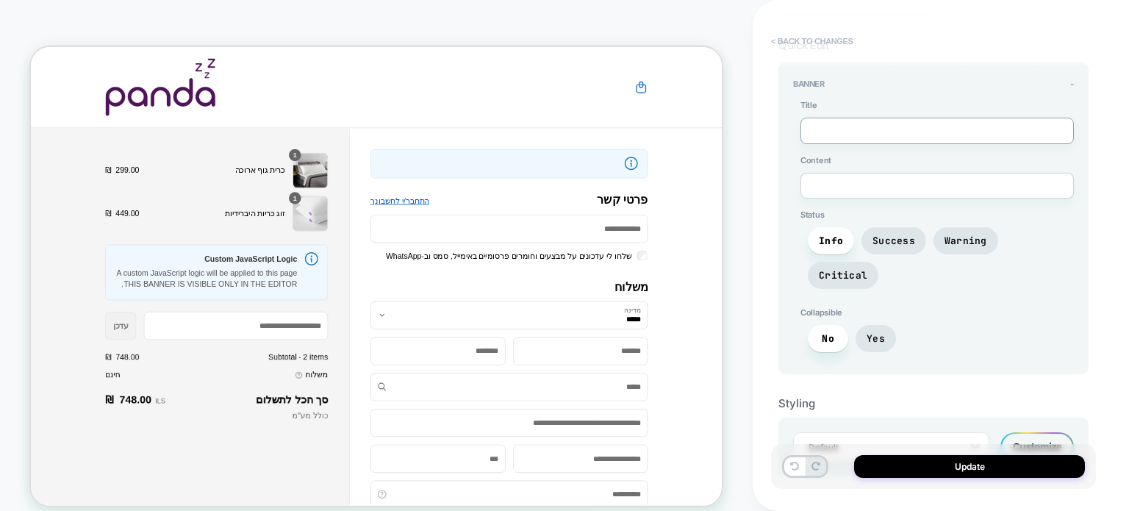
click at [788, 39] on button "< Back to changes" at bounding box center [812, 41] width 97 height 24
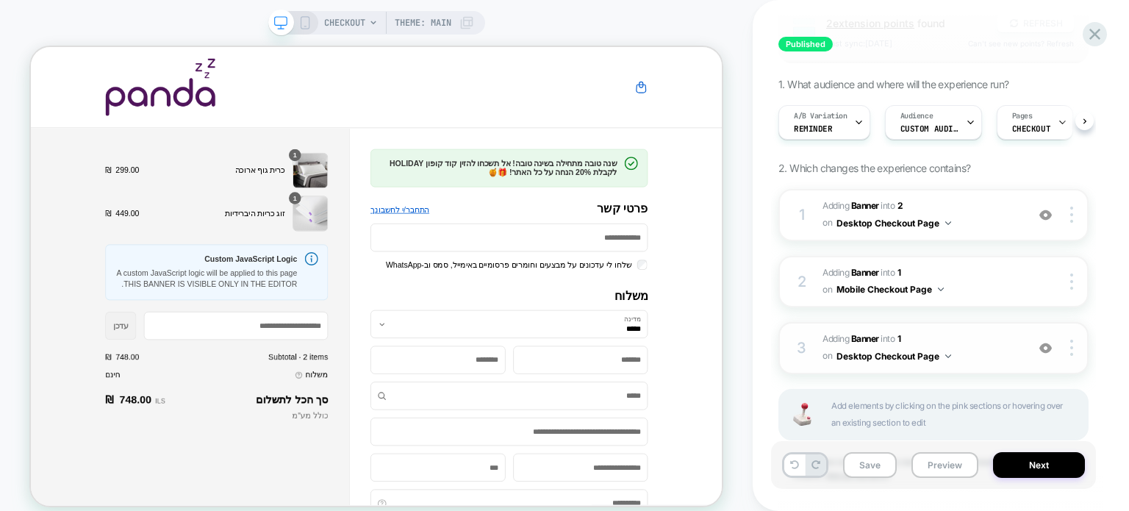
scroll to position [147, 0]
click at [976, 221] on span "#_loomi_addon_1738770652932 Adding Banner INTO 2 2 on Desktop Checkout Page" at bounding box center [921, 213] width 196 height 35
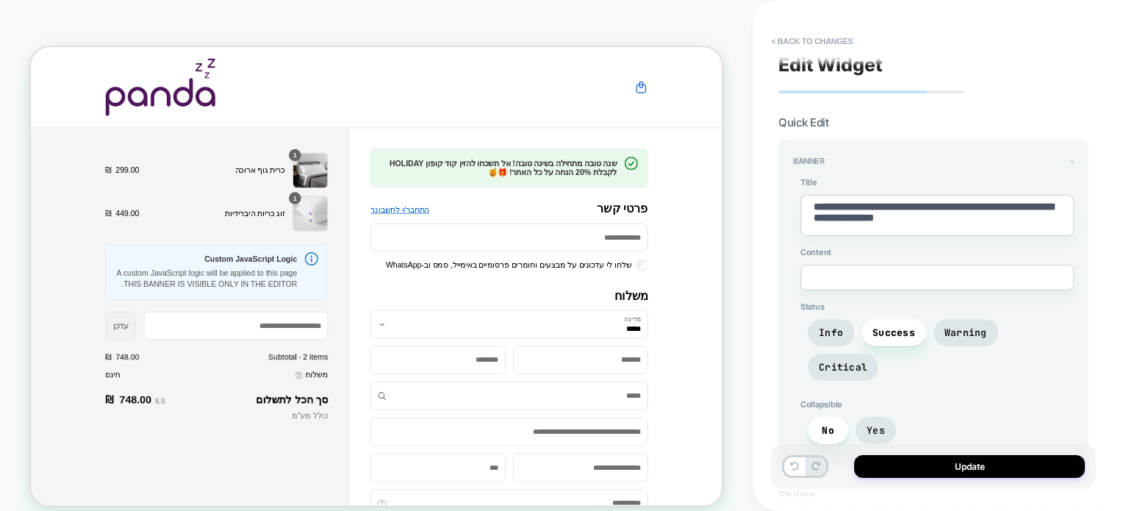
scroll to position [0, 0]
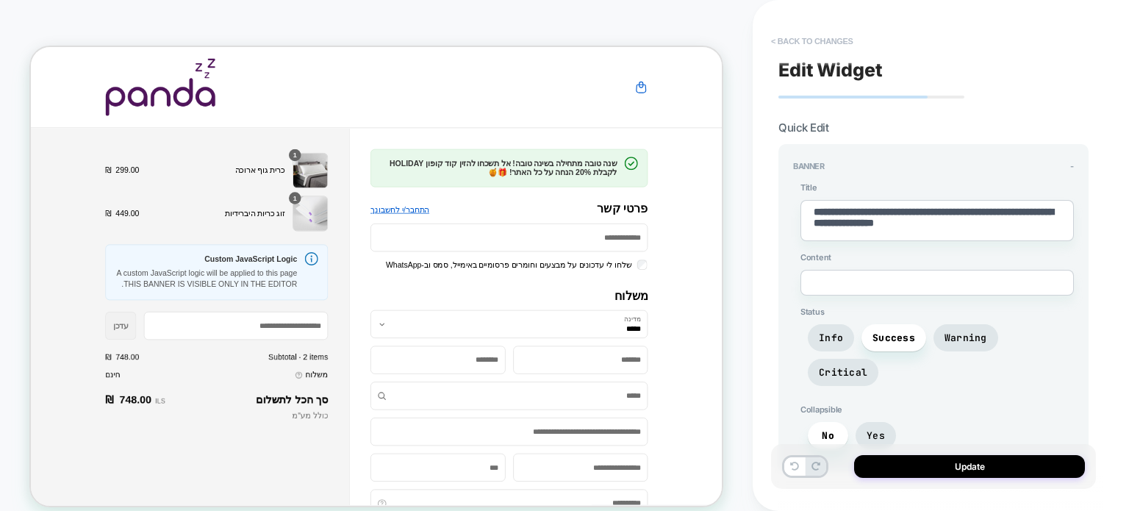
click at [776, 37] on button "< Back to changes" at bounding box center [812, 41] width 97 height 24
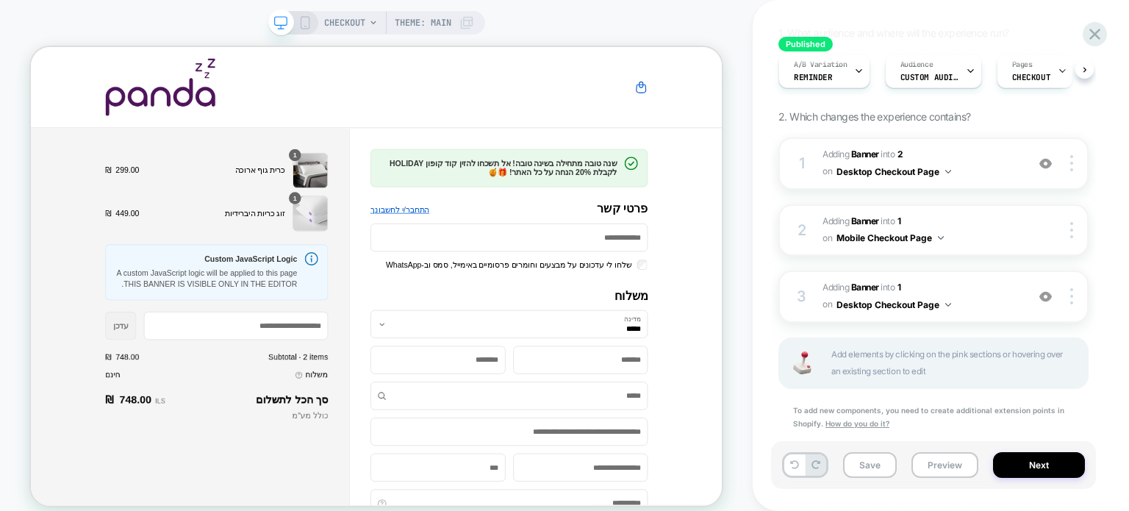
scroll to position [224, 0]
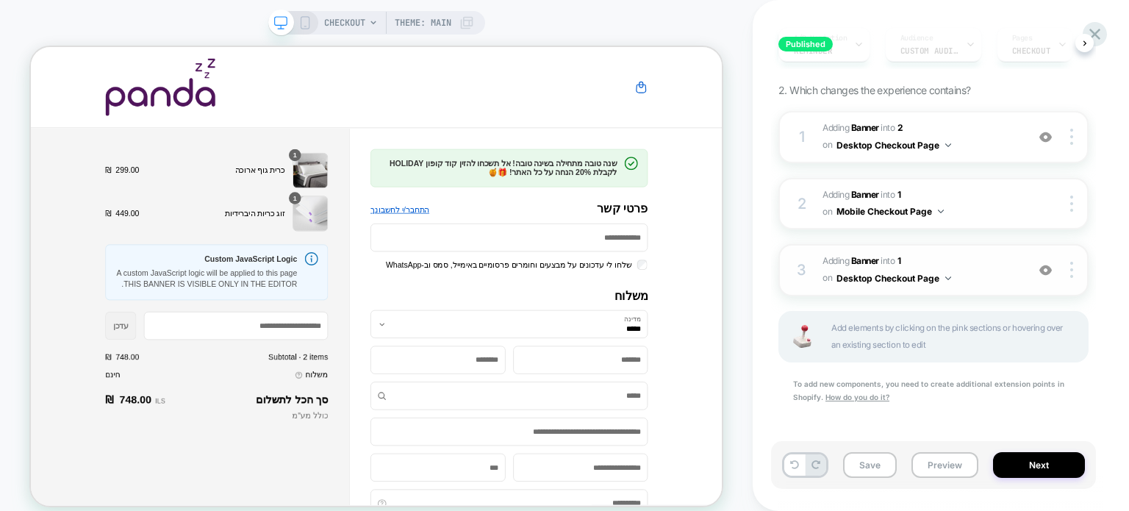
click at [1002, 277] on span "#_loomi_addon_1747901180088 Adding Banner INTO 1 1 on Desktop Checkout Page" at bounding box center [921, 270] width 196 height 35
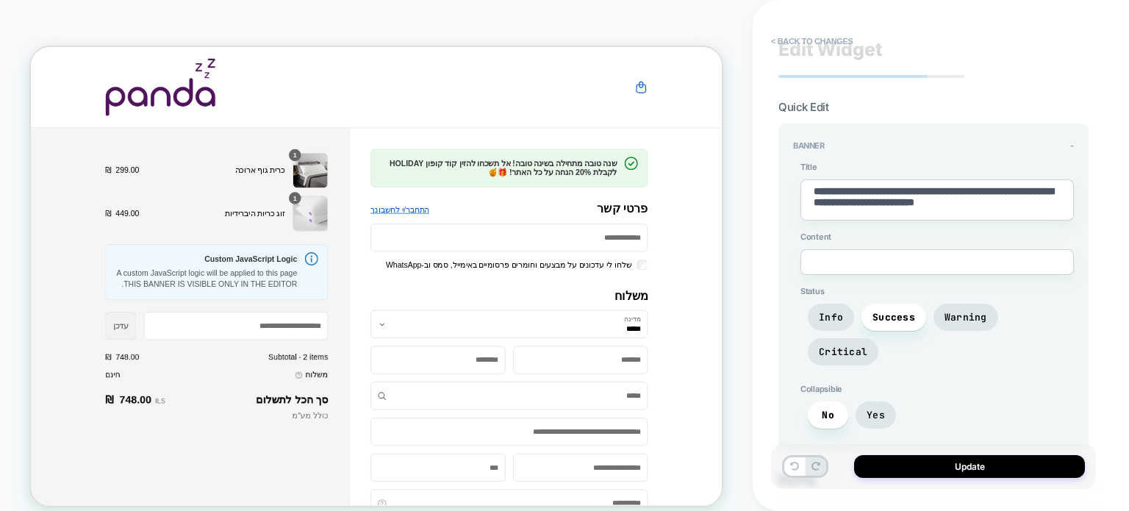
scroll to position [0, 0]
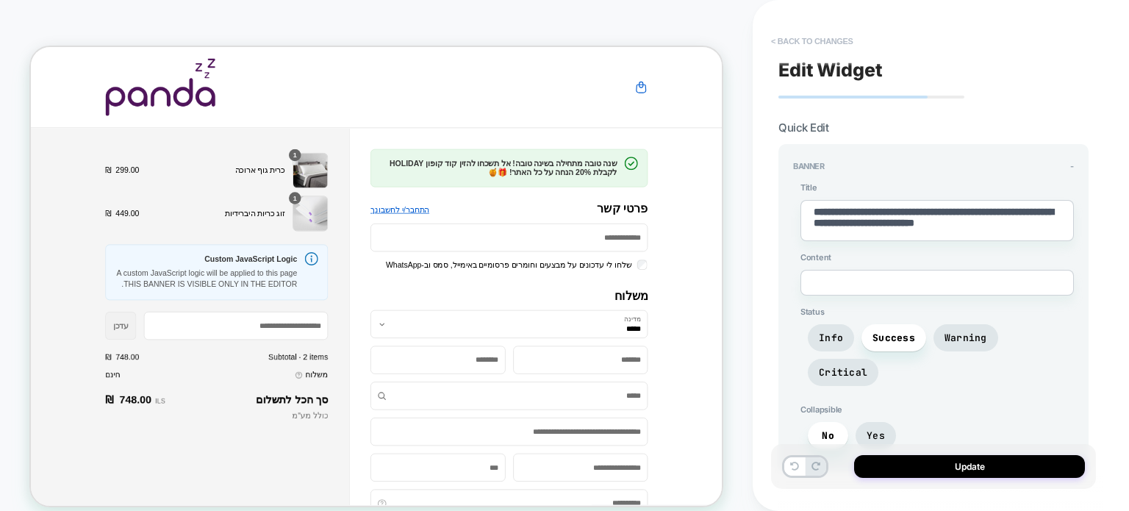
click at [771, 37] on button "< Back to changes" at bounding box center [812, 41] width 97 height 24
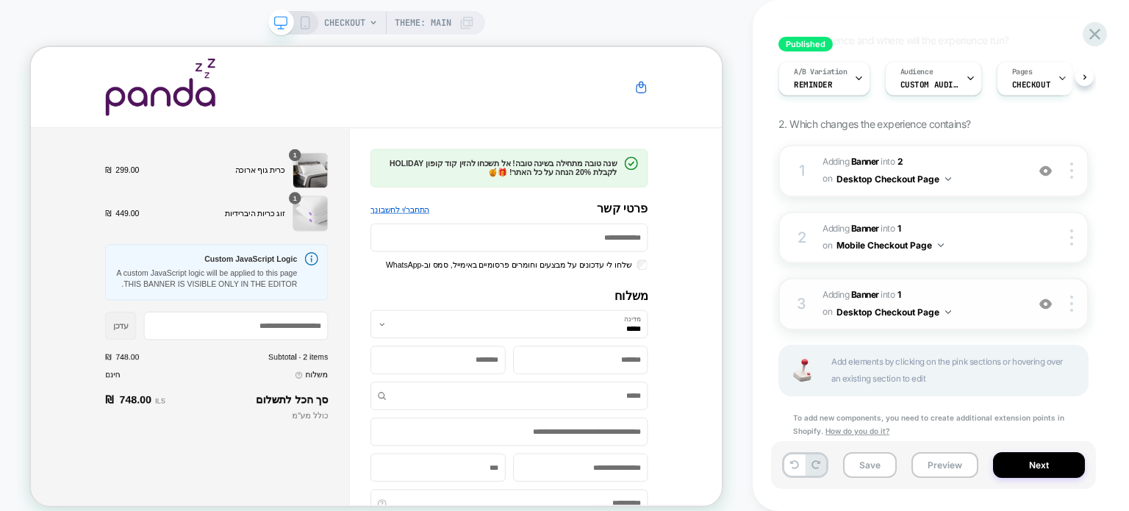
scroll to position [221, 0]
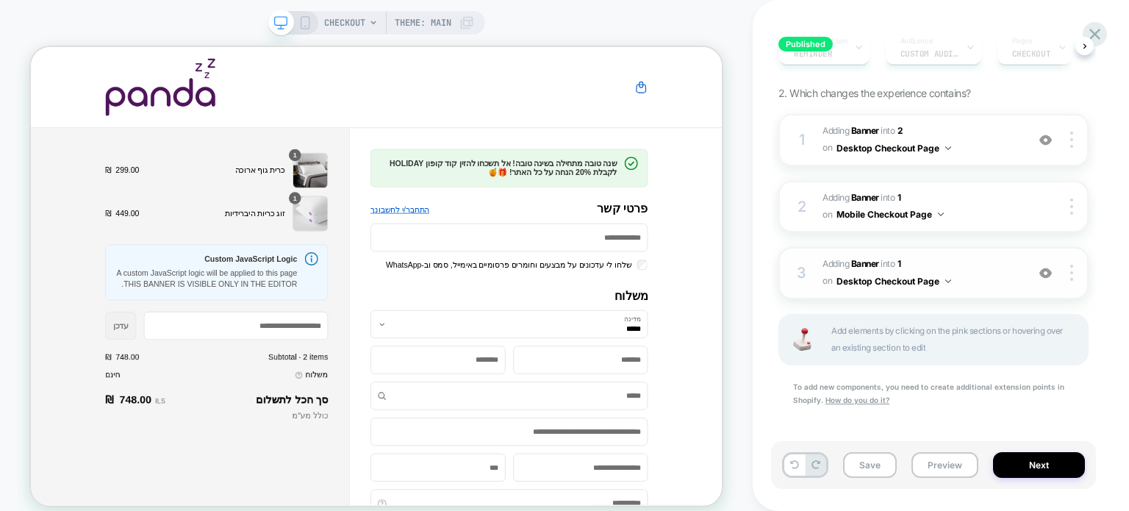
click at [976, 272] on span "#_loomi_addon_1747901180088 Adding Banner INTO 1 1 on Desktop Checkout Page" at bounding box center [921, 273] width 196 height 35
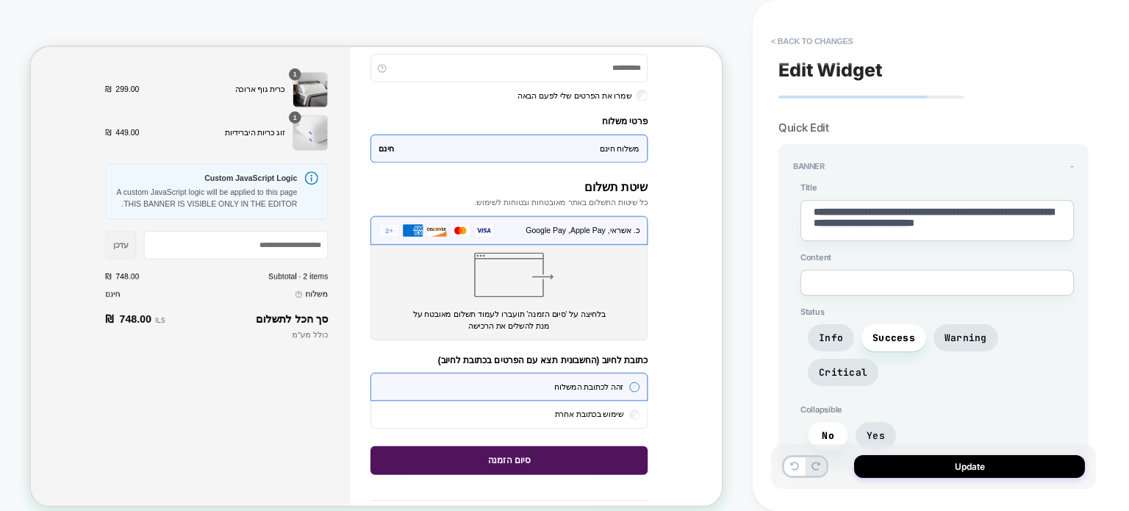
scroll to position [588, 0]
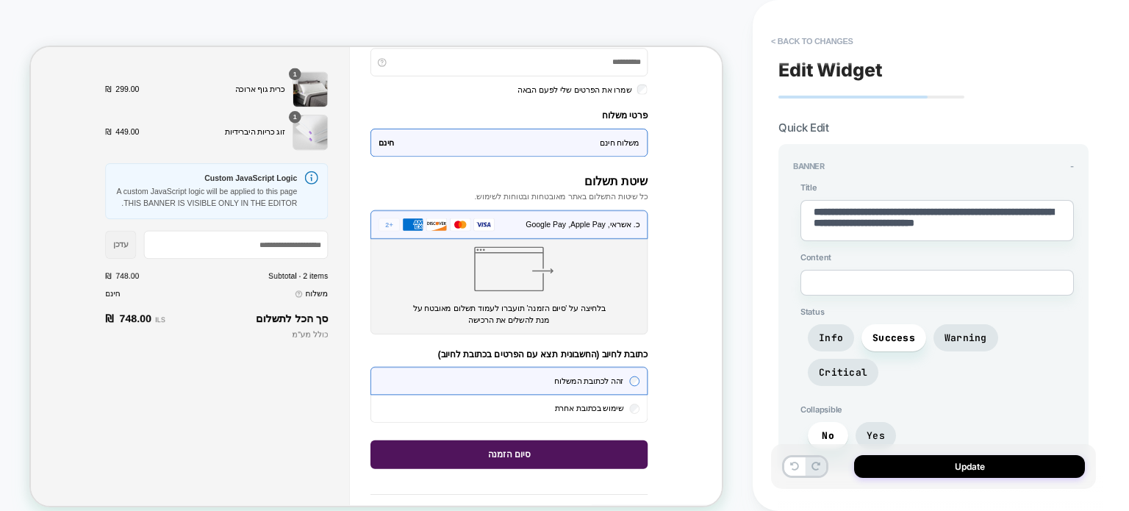
click at [557, 25] on div "CHECKOUT Theme: MAIN" at bounding box center [376, 265] width 753 height 500
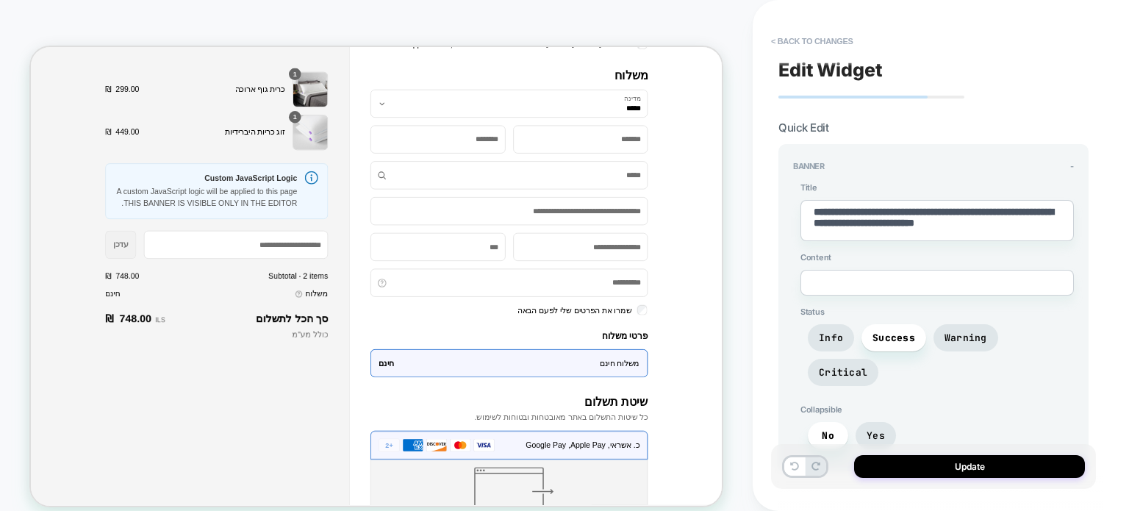
scroll to position [0, 0]
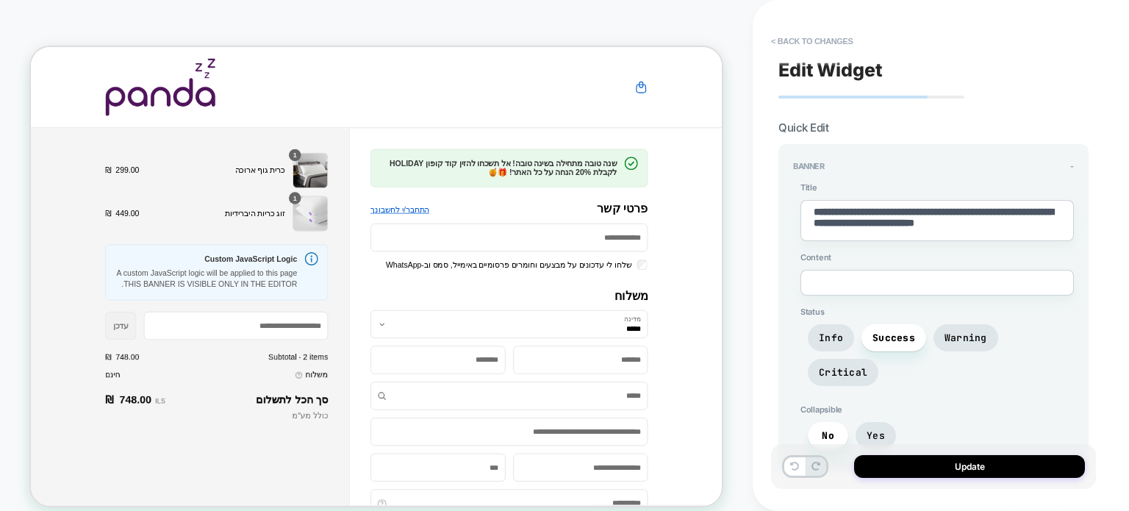
click at [585, 28] on div "CHECKOUT Theme: MAIN" at bounding box center [376, 265] width 753 height 500
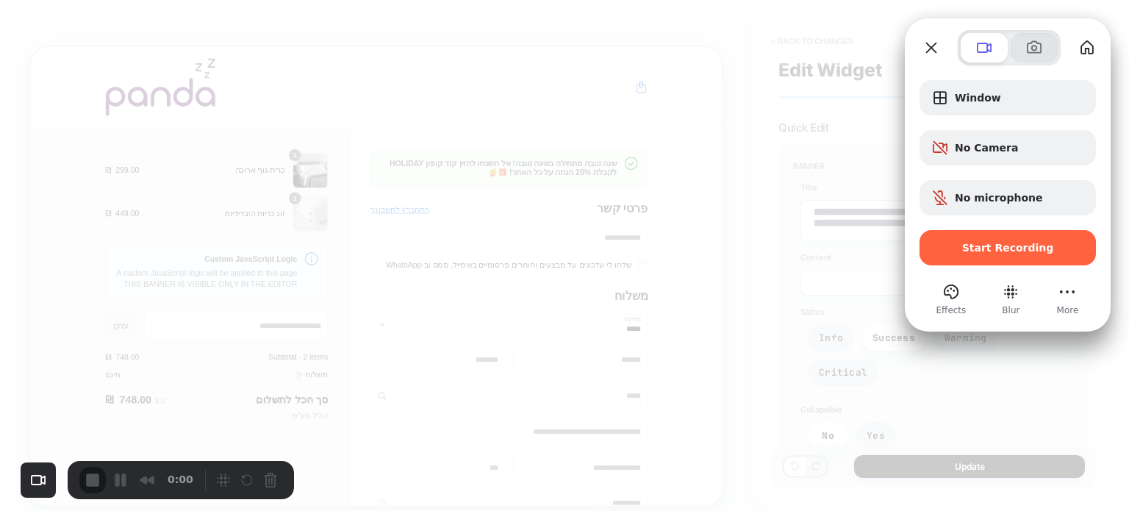
click at [1023, 50] on button at bounding box center [1034, 47] width 47 height 29
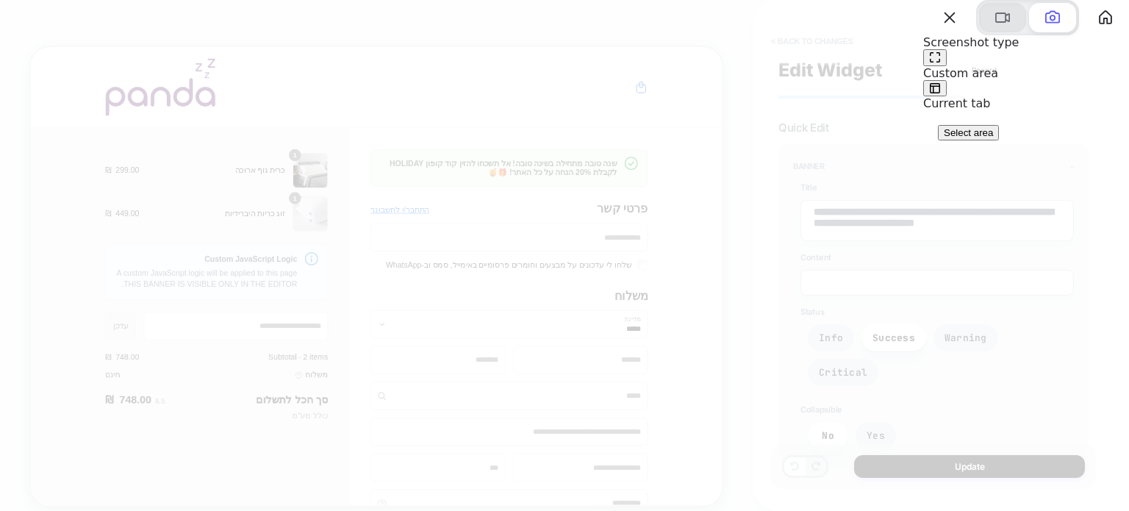
click at [994, 26] on span at bounding box center [1003, 18] width 18 height 18
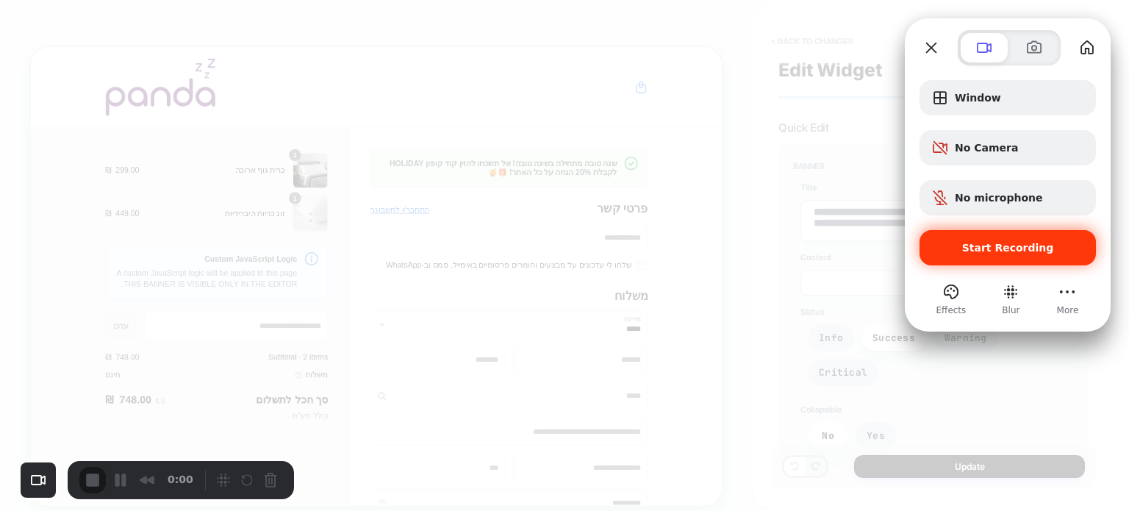
click at [1013, 242] on span "Start Recording" at bounding box center [1008, 248] width 92 height 12
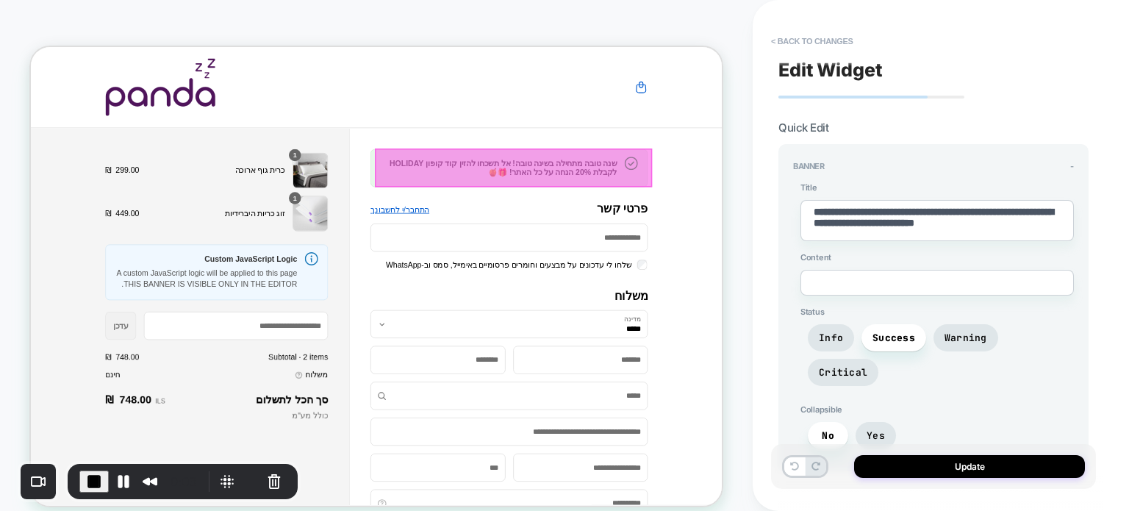
click at [721, 212] on div at bounding box center [675, 207] width 370 height 51
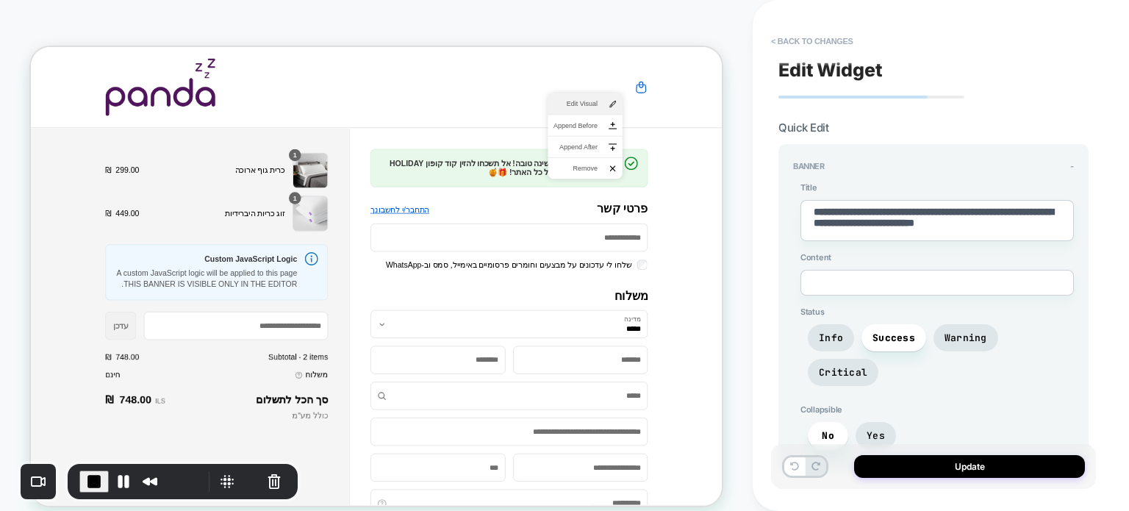
click at [768, 123] on span "Edit Visual" at bounding box center [757, 122] width 59 height 13
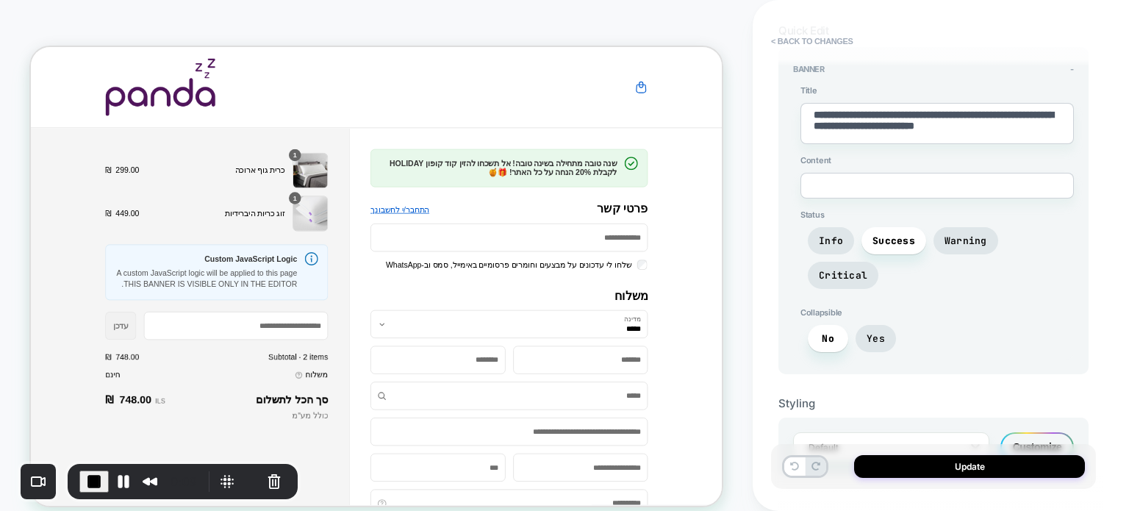
scroll to position [97, 0]
click at [645, 260] on div "פרטי קשר התחבר/י לחשבונך" at bounding box center [669, 262] width 370 height 19
click at [773, 40] on button "< Back to changes" at bounding box center [812, 41] width 97 height 24
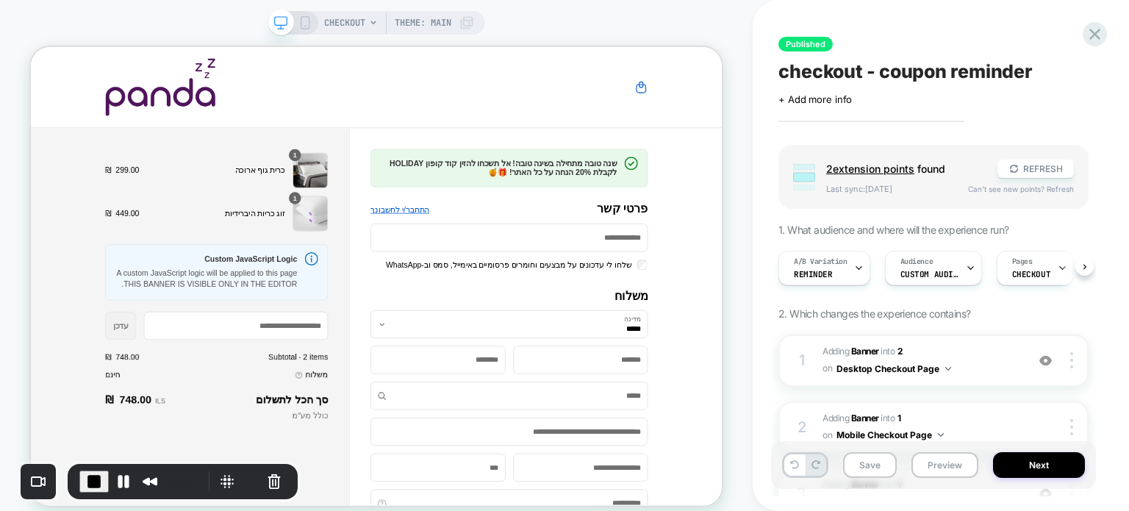
scroll to position [0, 0]
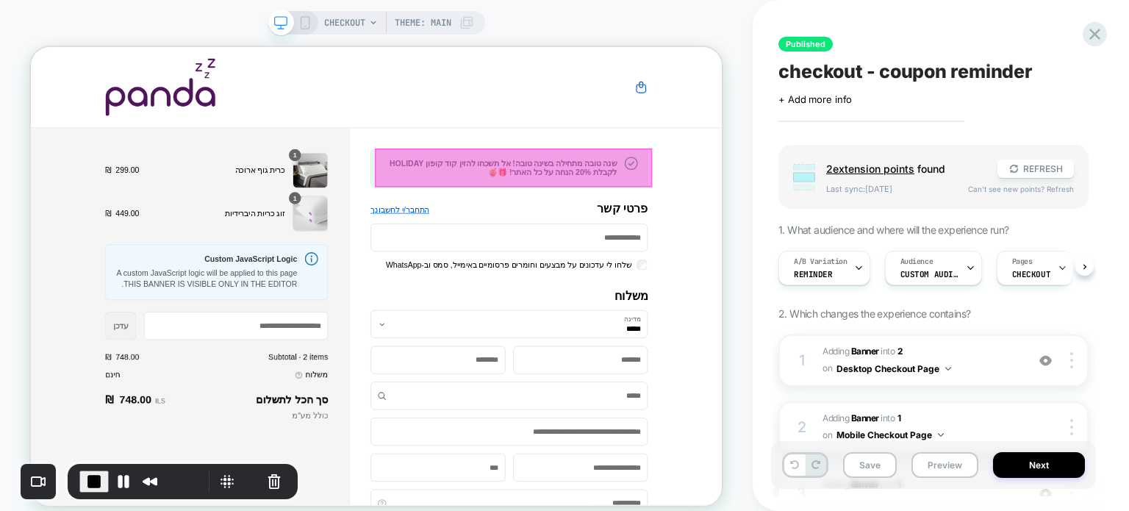
click at [700, 207] on div at bounding box center [675, 207] width 370 height 51
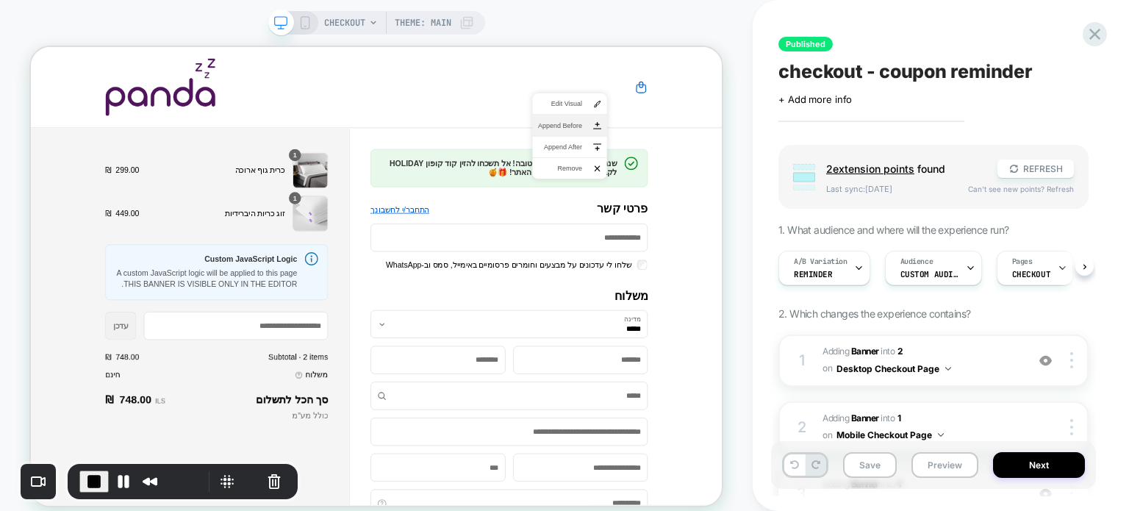
click at [738, 153] on span "Append Before" at bounding box center [736, 151] width 59 height 13
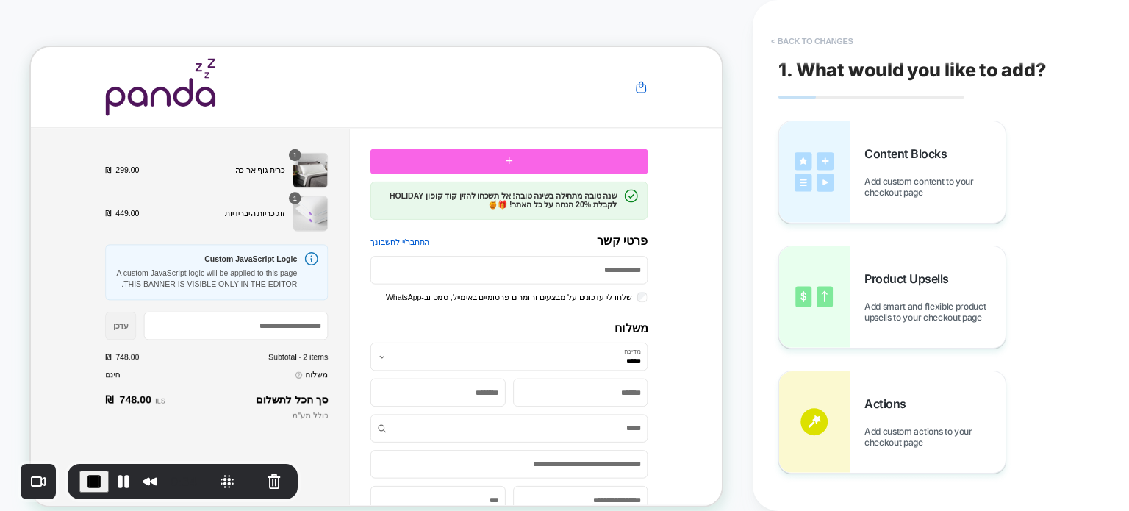
click at [780, 40] on button "< Back to changes" at bounding box center [812, 41] width 97 height 24
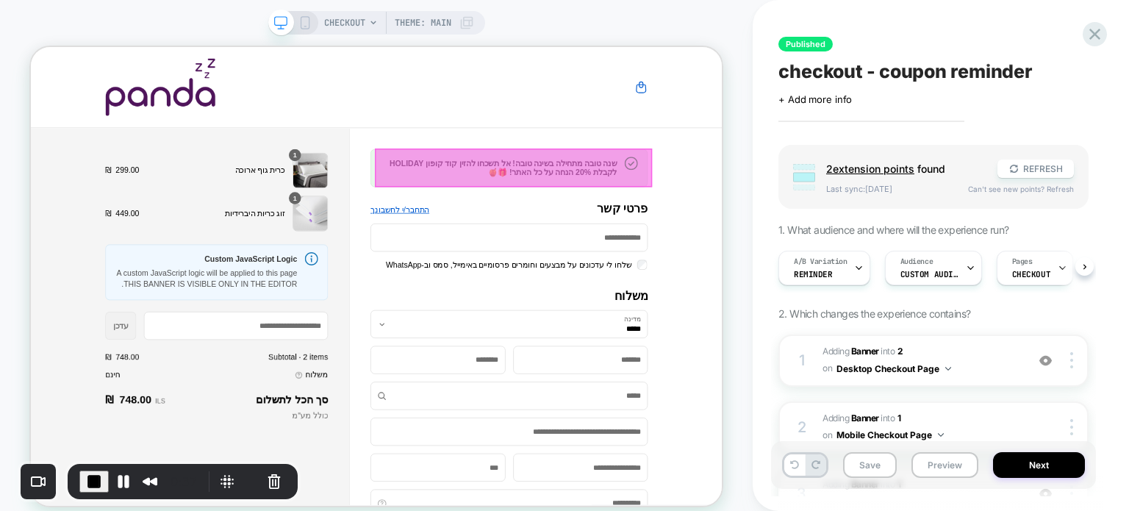
click at [668, 206] on div at bounding box center [675, 207] width 370 height 51
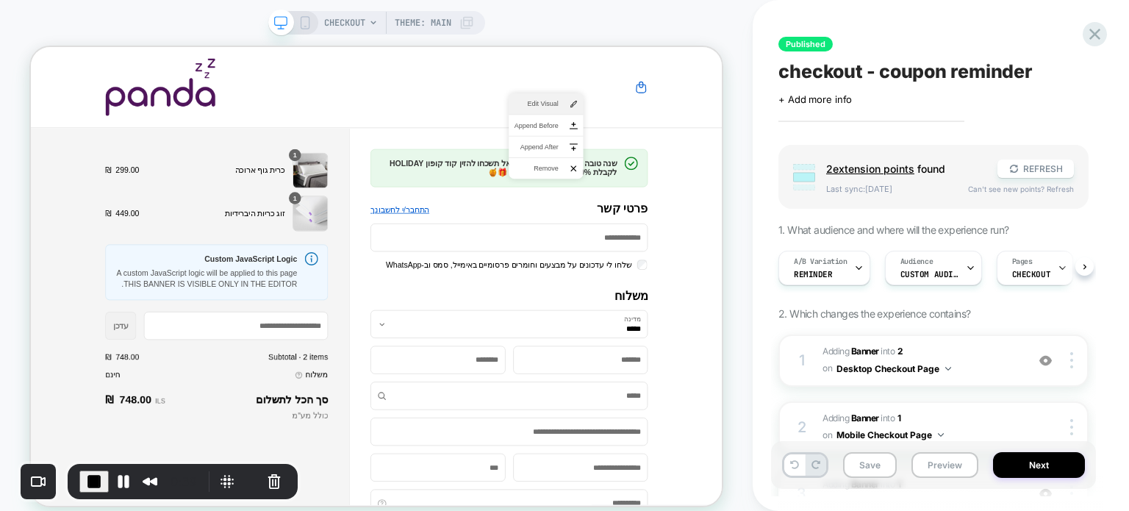
click at [712, 124] on span "Edit Visual" at bounding box center [705, 122] width 59 height 13
type textarea "*"
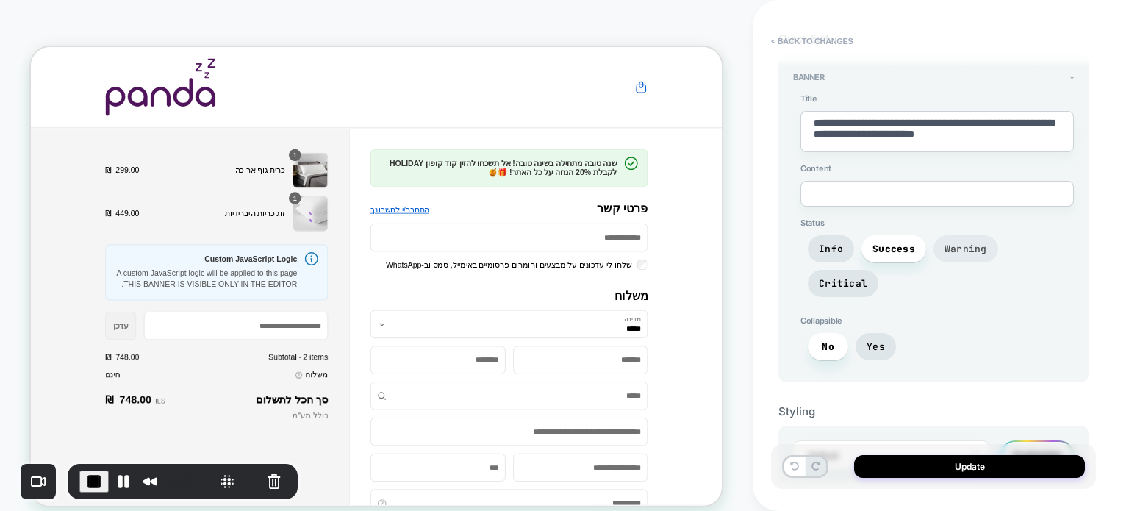
scroll to position [97, 0]
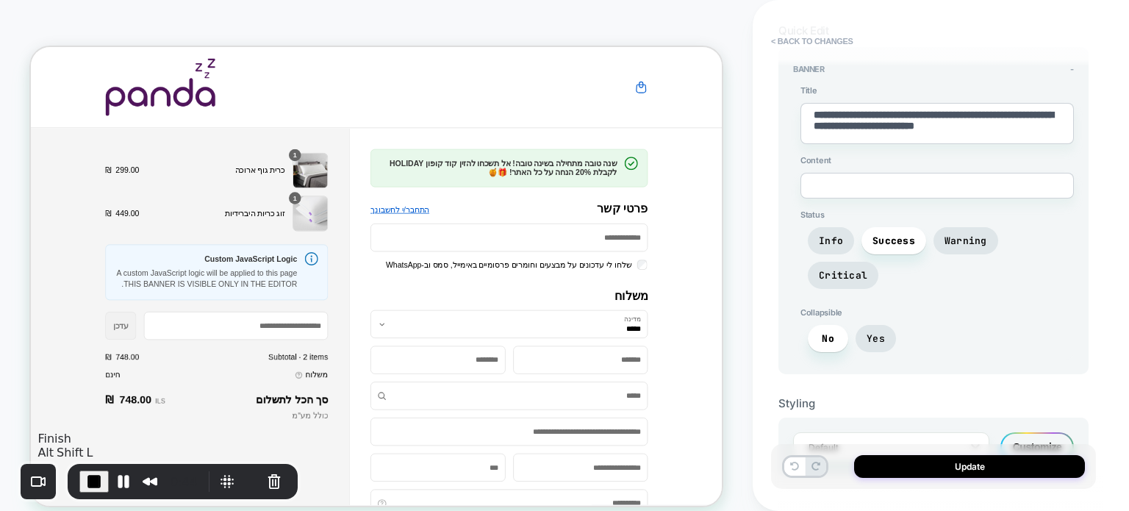
click at [96, 475] on span "End Recording" at bounding box center [94, 482] width 18 height 18
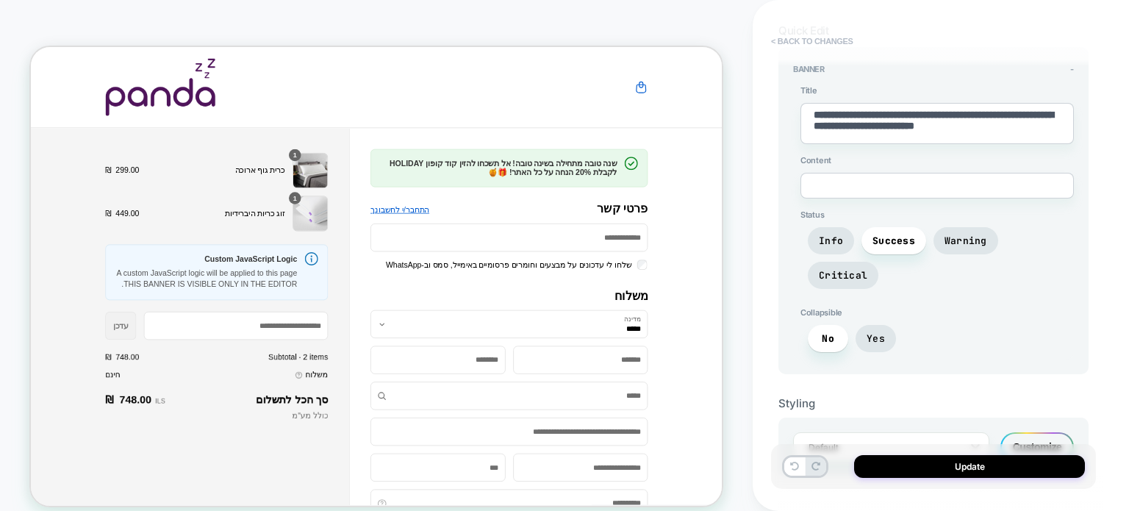
click at [776, 40] on button "< Back to changes" at bounding box center [812, 41] width 97 height 24
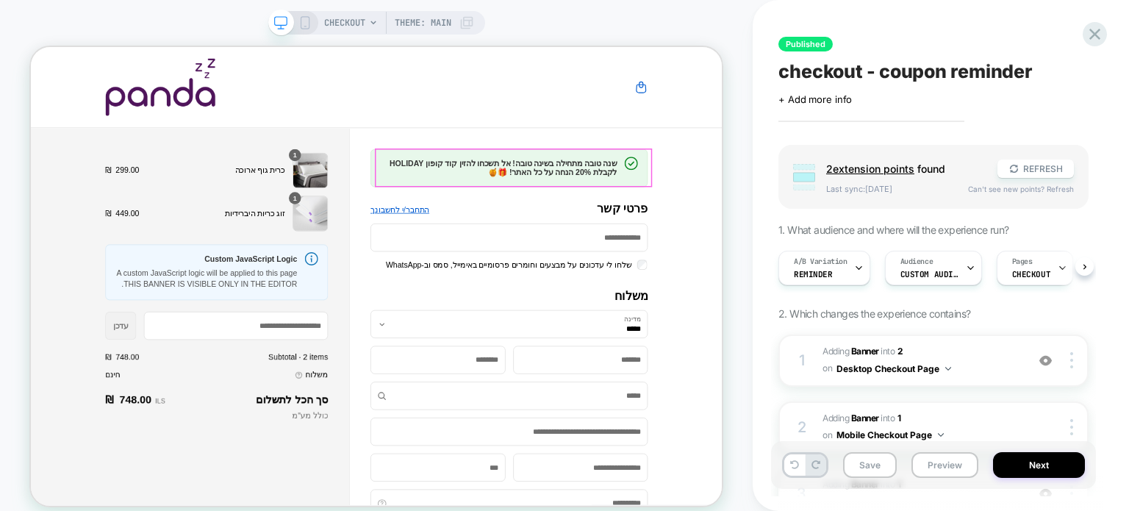
scroll to position [0, 0]
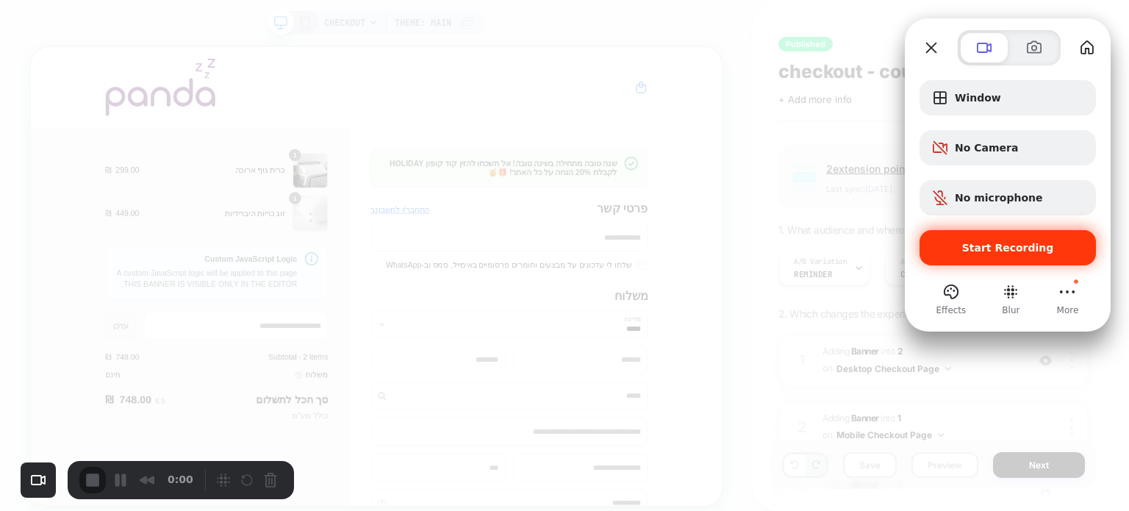
click at [976, 243] on span "Start Recording" at bounding box center [1008, 248] width 92 height 12
click at [1029, 47] on span at bounding box center [1035, 48] width 18 height 18
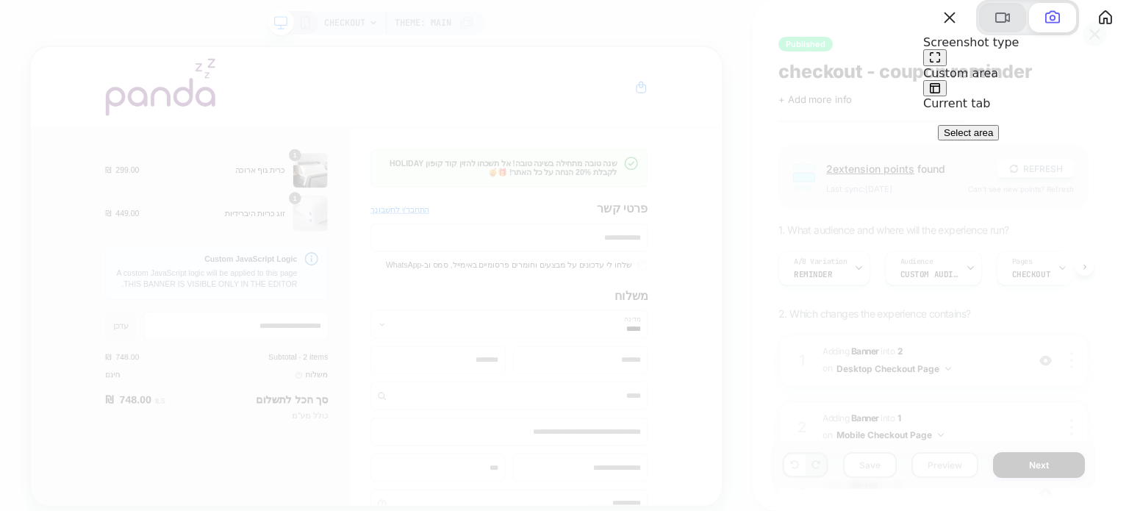
click at [1000, 32] on button at bounding box center [1002, 17] width 47 height 29
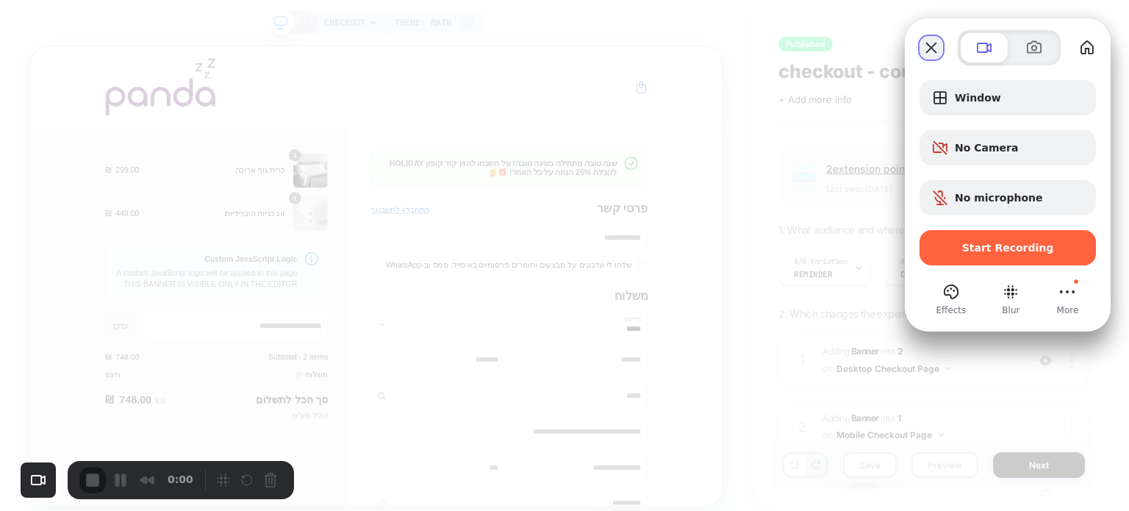
click at [932, 43] on button "Close" at bounding box center [932, 48] width 24 height 24
click at [1033, 49] on span at bounding box center [1035, 48] width 18 height 18
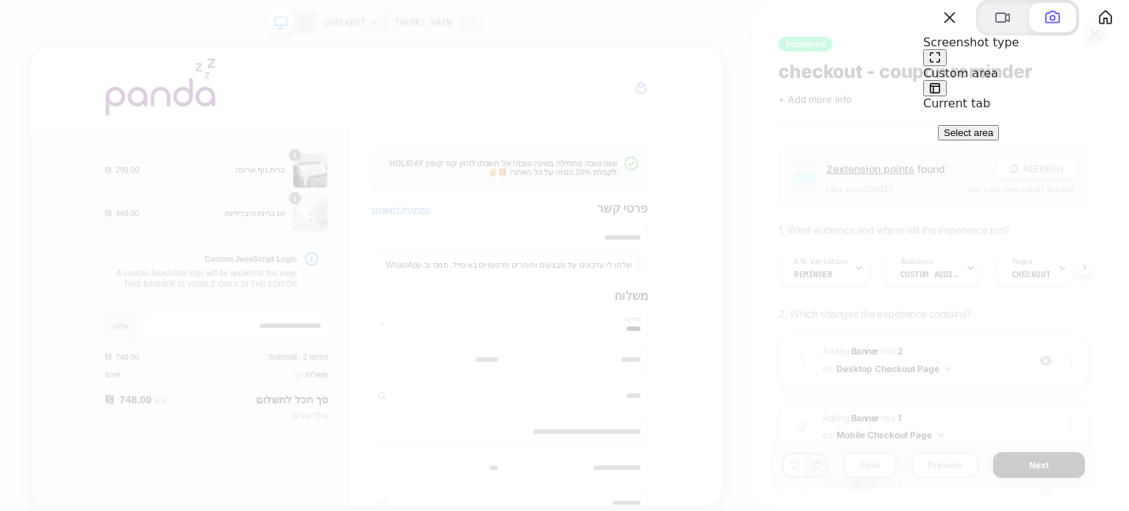
click at [947, 66] on button at bounding box center [935, 57] width 24 height 17
click at [987, 140] on button "Select area" at bounding box center [968, 132] width 61 height 15
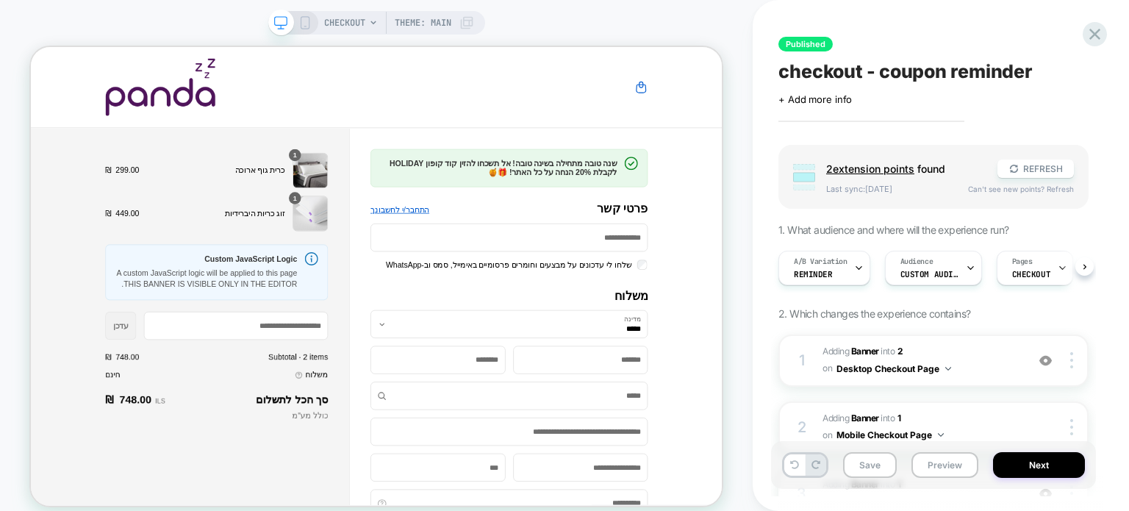
click at [721, 23] on div at bounding box center [564, 23] width 1129 height 0
drag, startPoint x: 732, startPoint y: 24, endPoint x: 754, endPoint y: 52, distance: 35.1
click at [754, 52] on div "29 x 38" at bounding box center [564, 61] width 1129 height 122
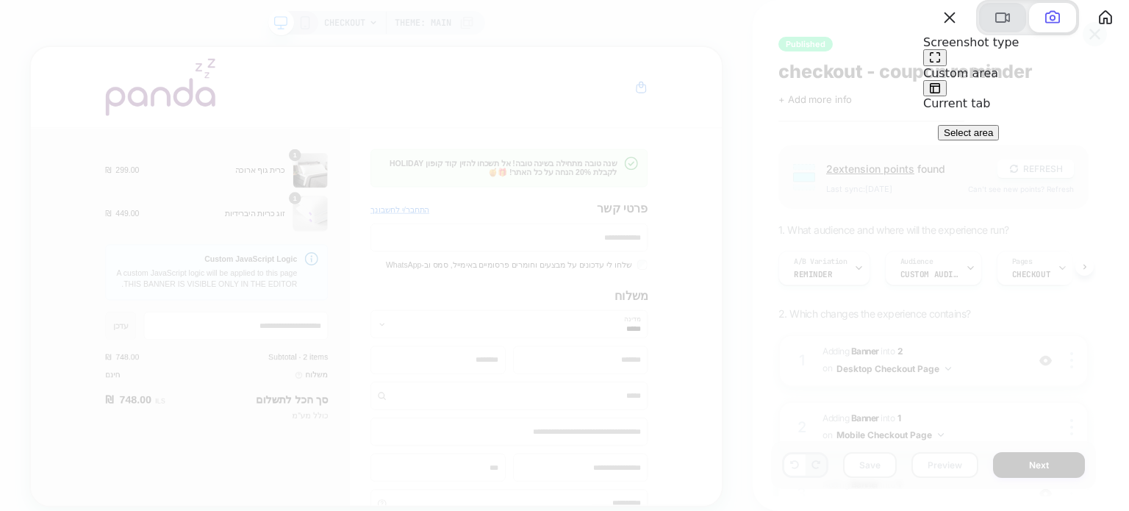
click at [994, 26] on span at bounding box center [1003, 18] width 18 height 18
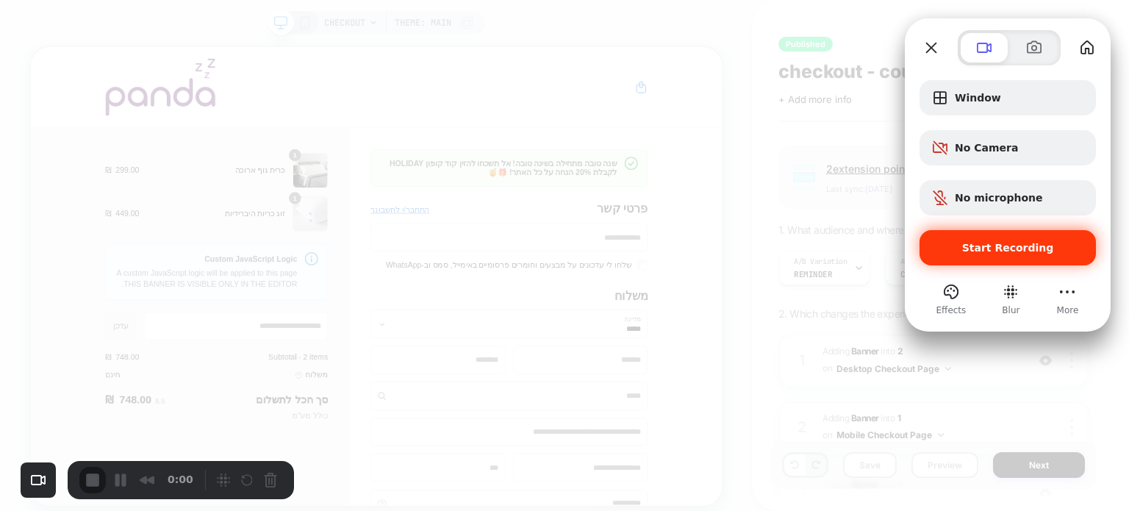
click at [970, 243] on span "Start Recording" at bounding box center [1008, 248] width 92 height 12
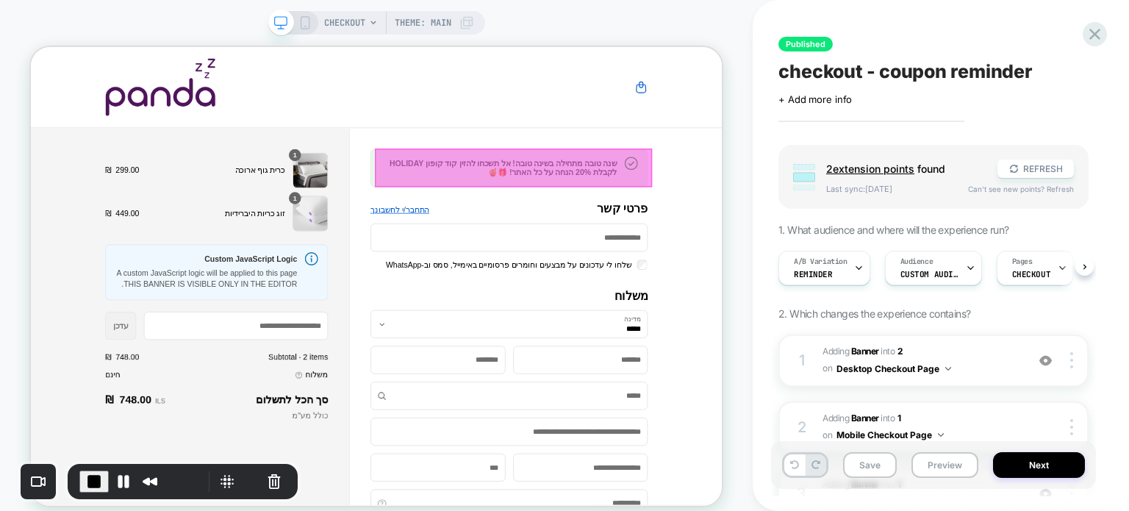
click at [711, 206] on div at bounding box center [675, 207] width 370 height 51
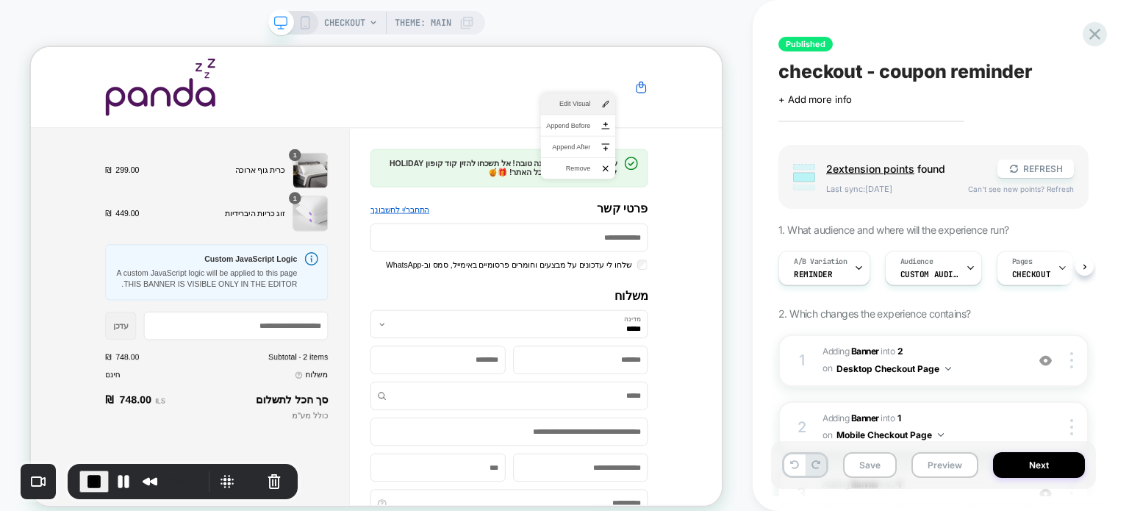
click at [746, 118] on span "Edit Visual" at bounding box center [747, 122] width 59 height 13
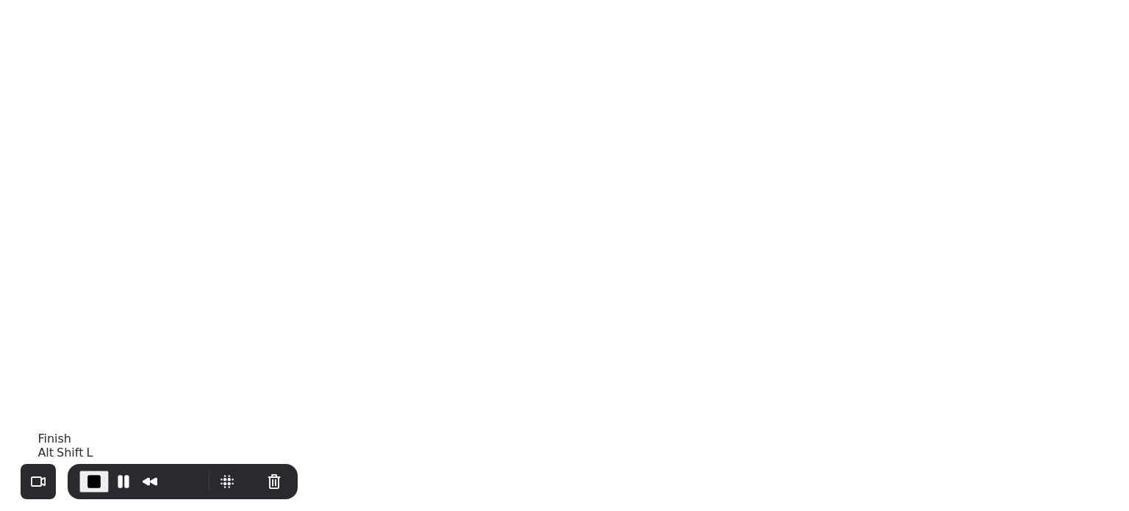
click at [98, 479] on span "End Recording" at bounding box center [94, 482] width 18 height 18
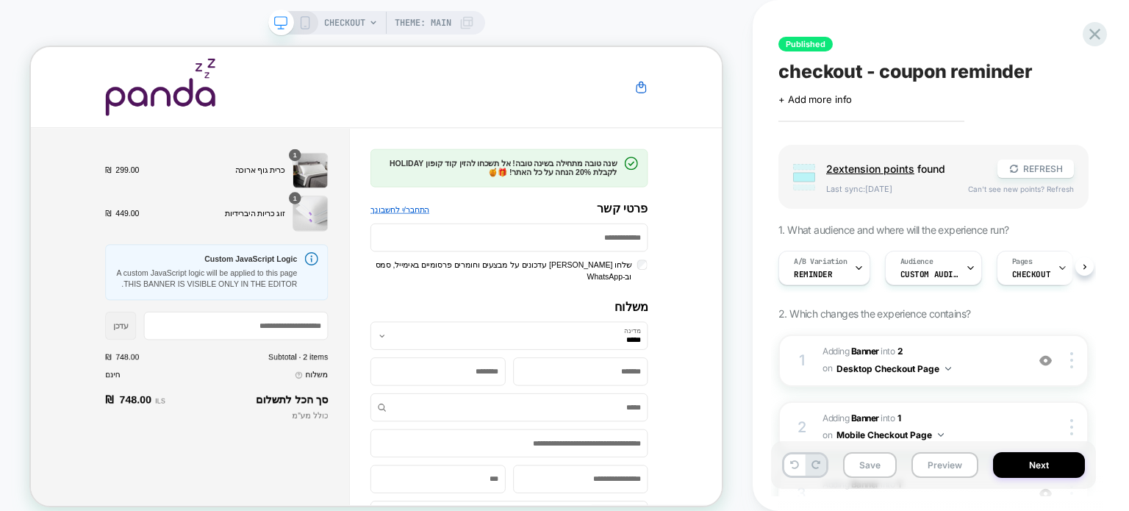
click at [700, 385] on h2 "משלוח" at bounding box center [669, 394] width 370 height 18
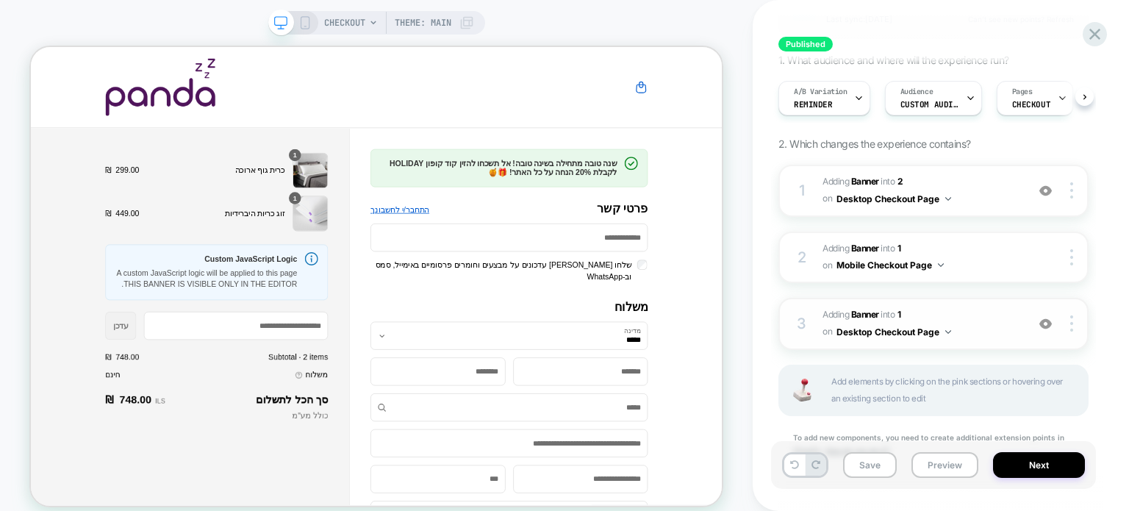
scroll to position [224, 0]
